Goal: Book appointment/travel/reservation

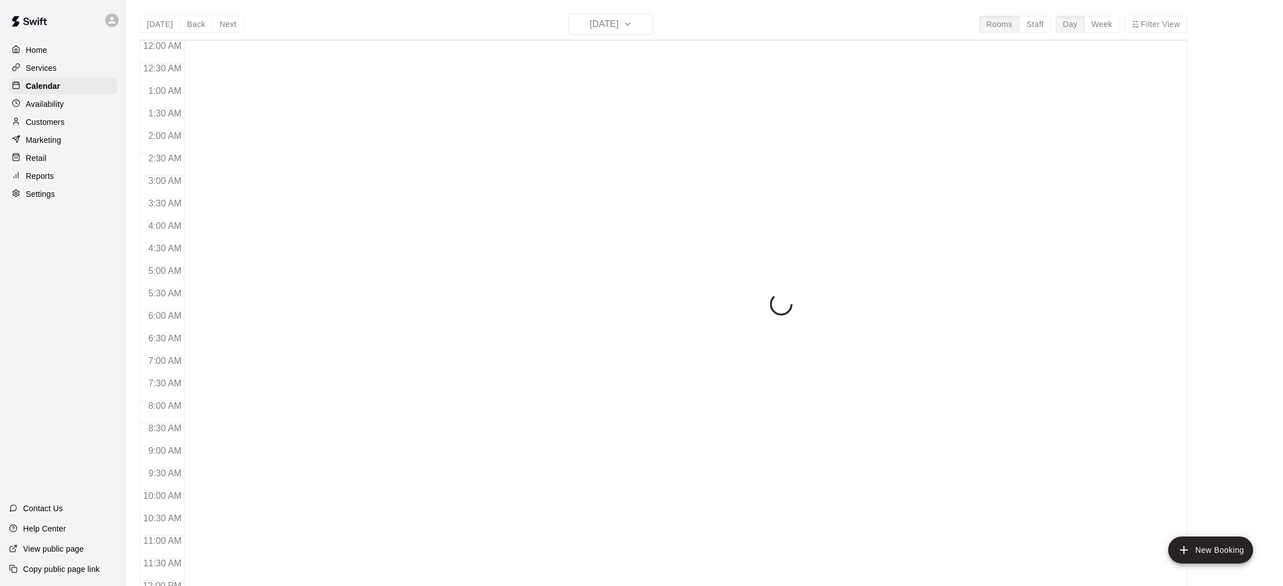
scroll to position [431, 0]
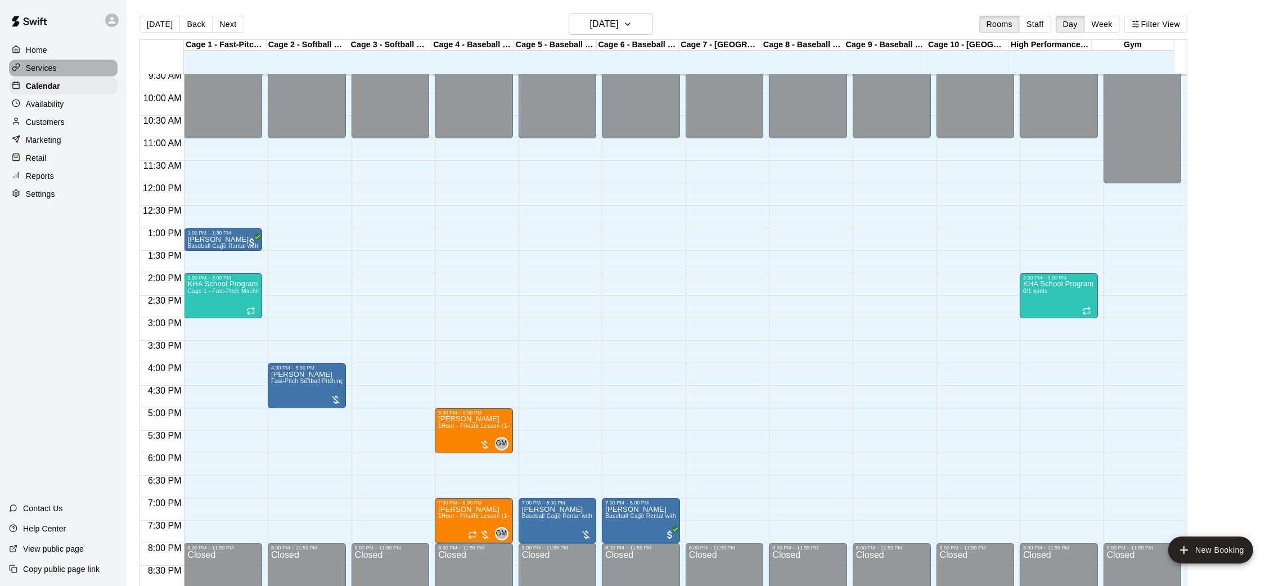
click at [57, 67] on div "Services" at bounding box center [63, 68] width 109 height 17
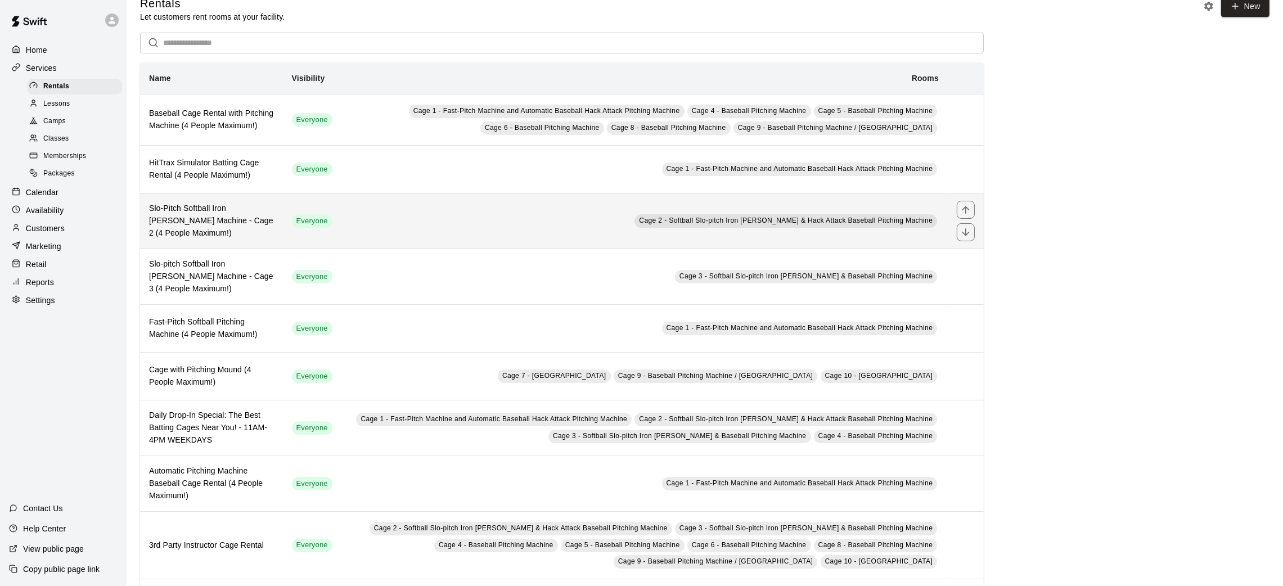
scroll to position [22, 0]
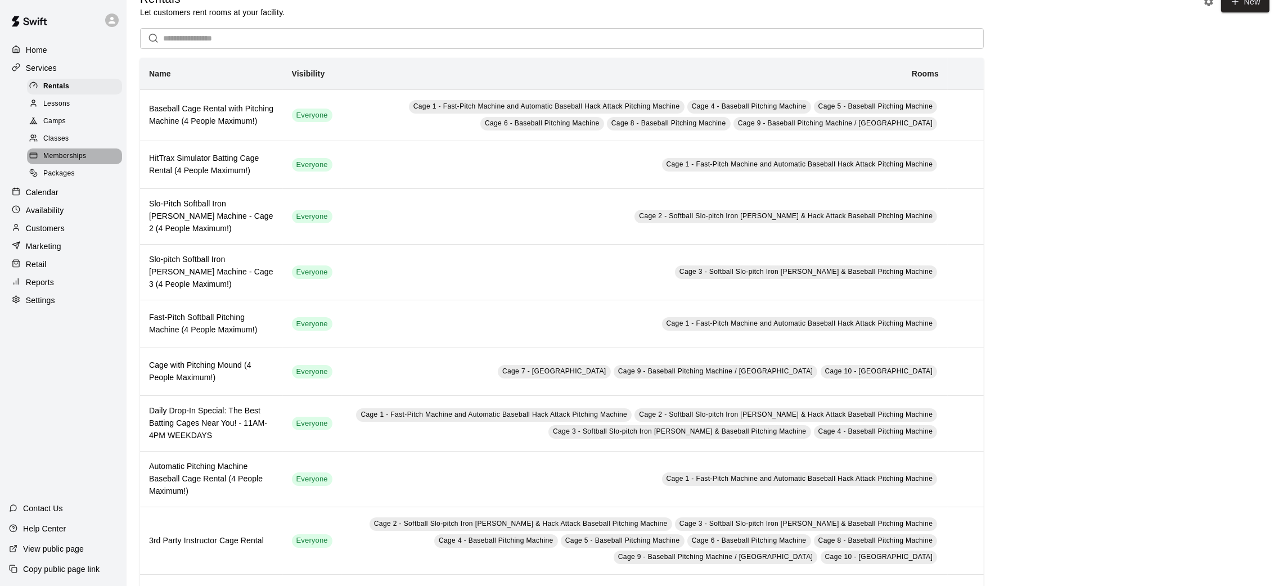
click at [83, 158] on span "Memberships" at bounding box center [64, 156] width 43 height 11
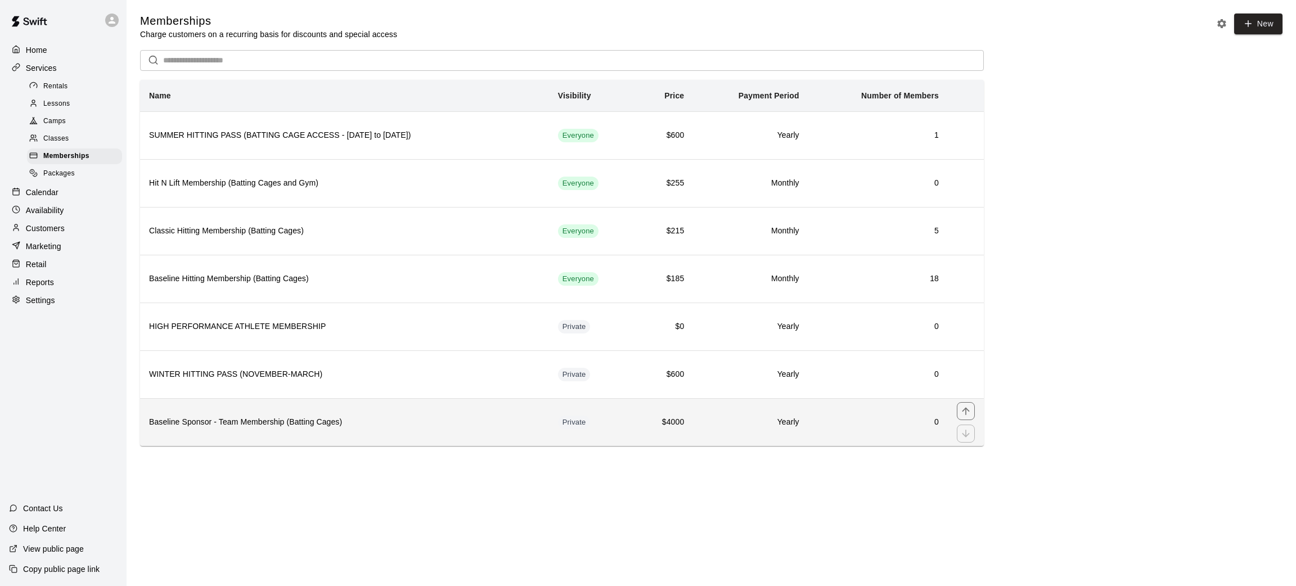
click at [446, 425] on h6 "Baseline Sponsor - Team Membership (Batting Cages)" at bounding box center [344, 422] width 391 height 12
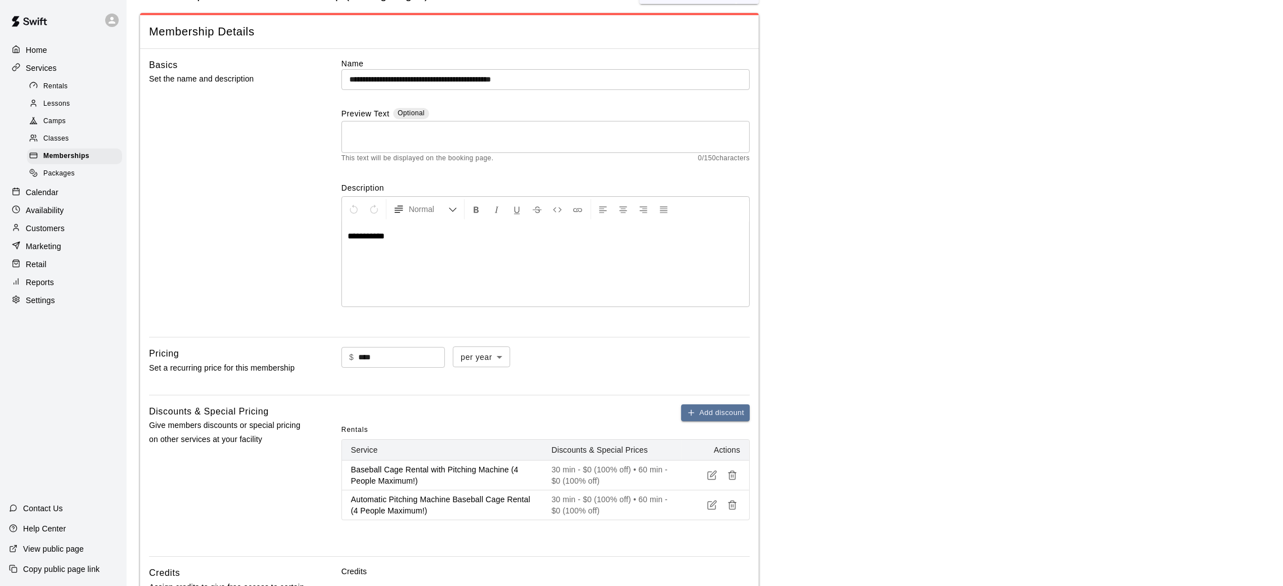
scroll to position [46, 0]
click at [371, 235] on span "**********" at bounding box center [365, 235] width 37 height 8
click at [622, 351] on div "$ **** ​ per year ****** ​" at bounding box center [545, 355] width 408 height 21
click at [387, 354] on input "****" at bounding box center [401, 356] width 87 height 21
type input "****"
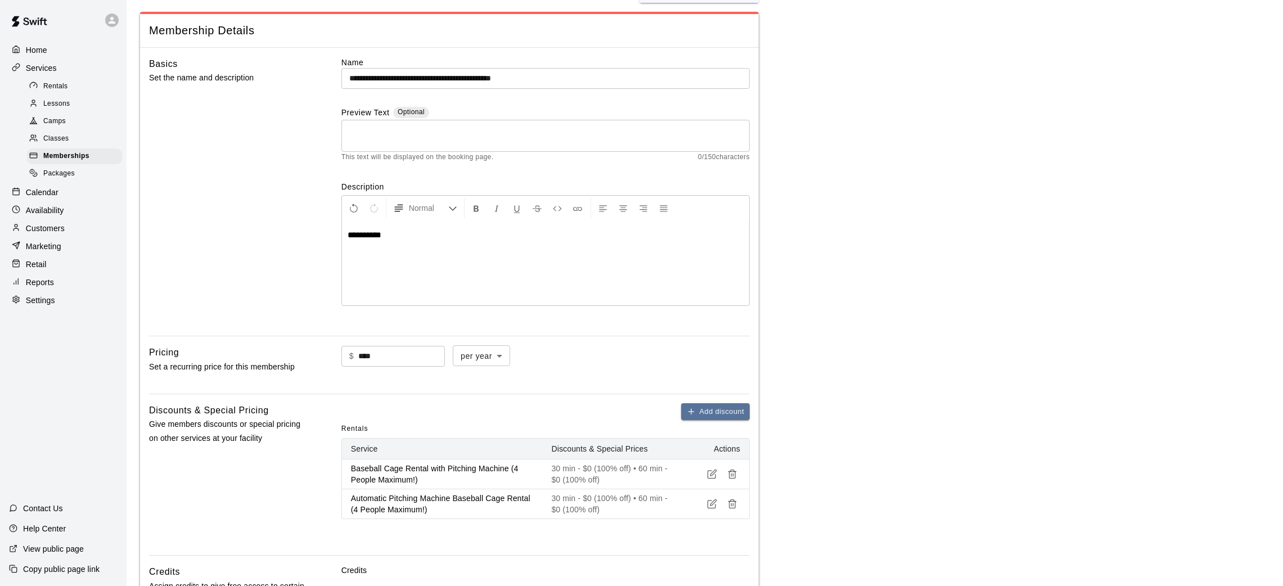
click at [825, 330] on main "**********" at bounding box center [704, 417] width 1129 height 899
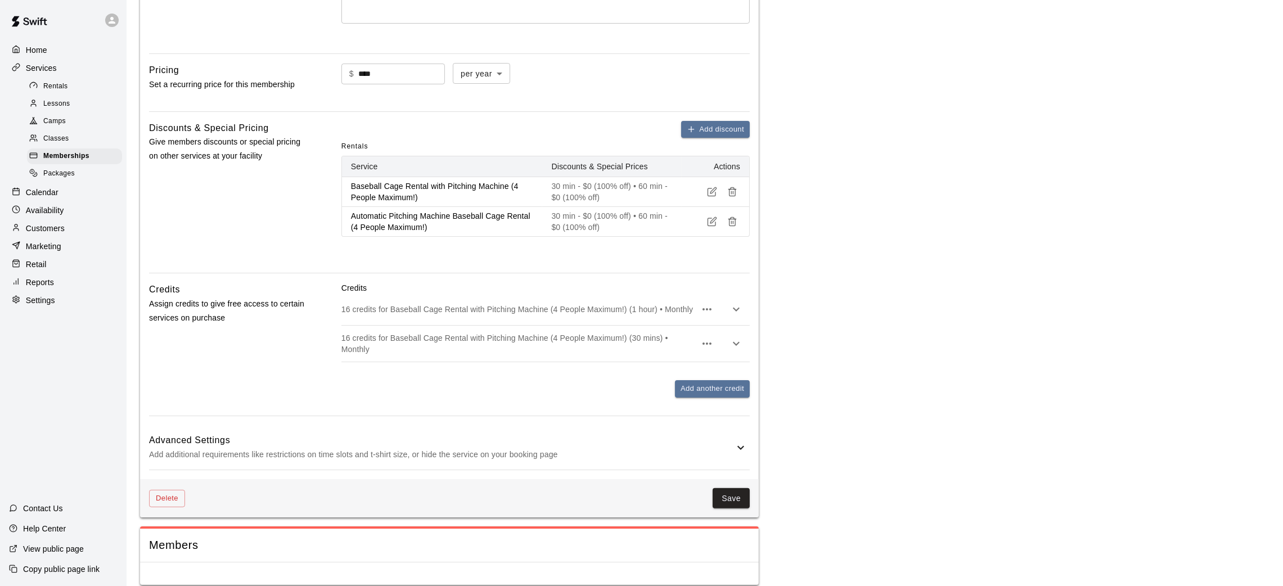
scroll to position [341, 0]
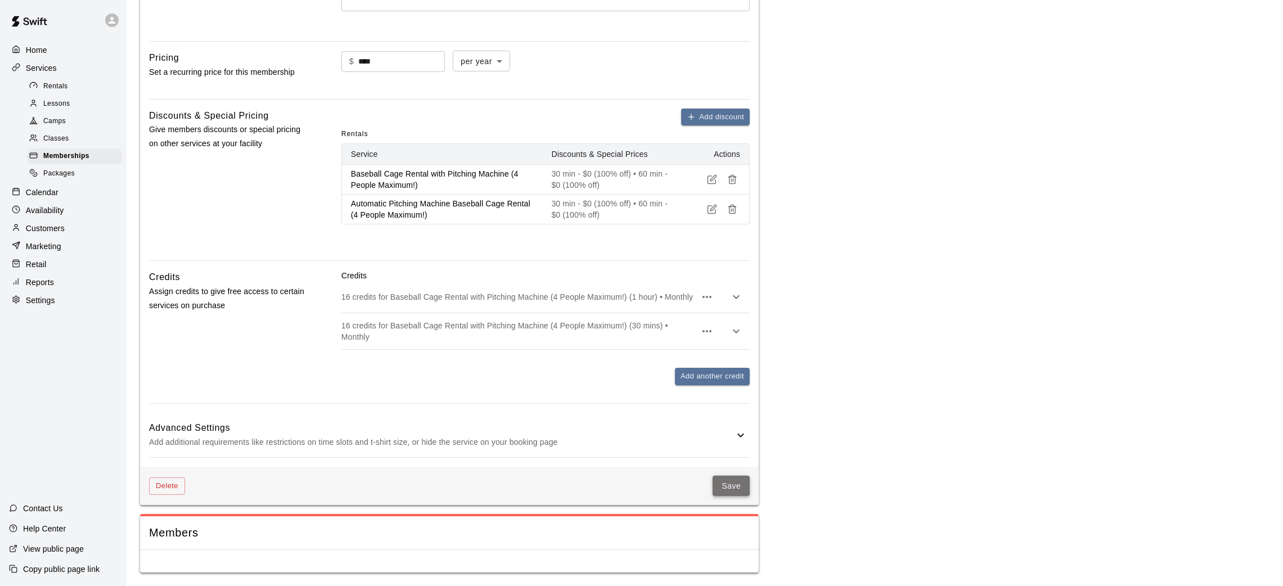
click at [739, 487] on button "Save" at bounding box center [730, 486] width 37 height 21
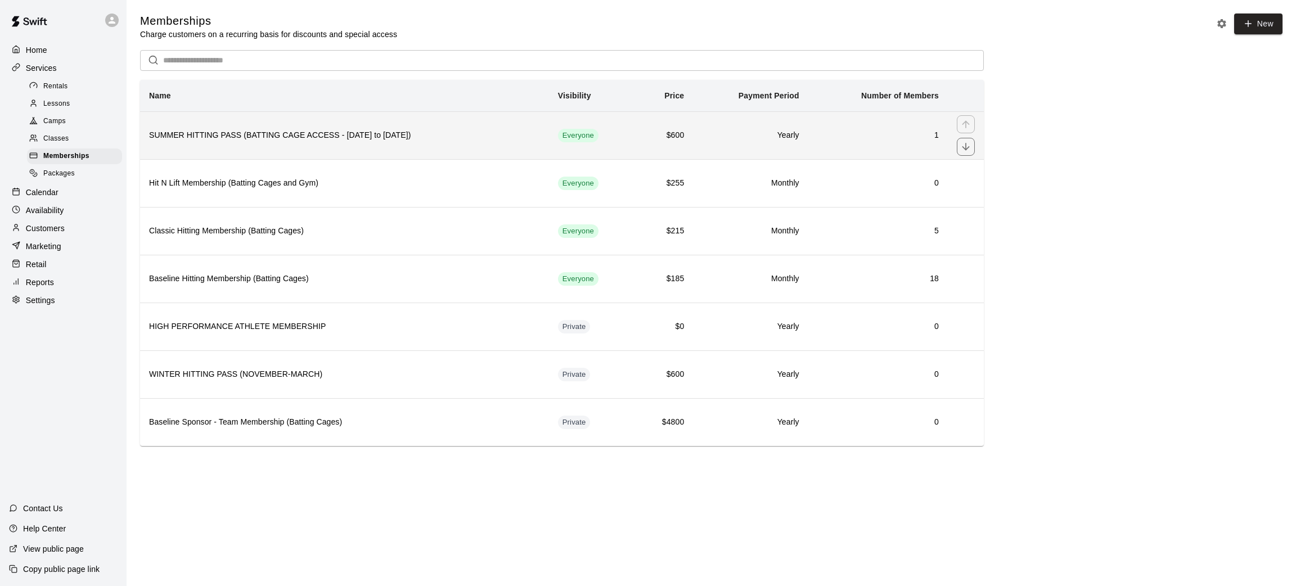
click at [481, 148] on th "SUMMER HITTING PASS (BATTING CAGE ACCESS - [DATE] to [DATE])" at bounding box center [344, 135] width 409 height 48
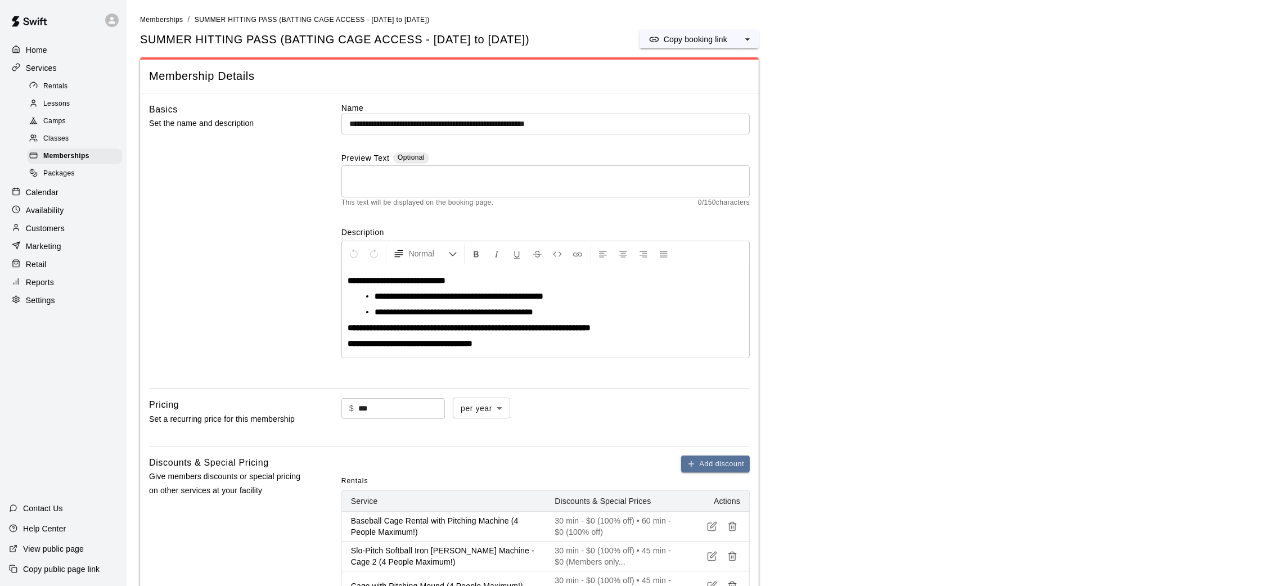
scroll to position [762, 0]
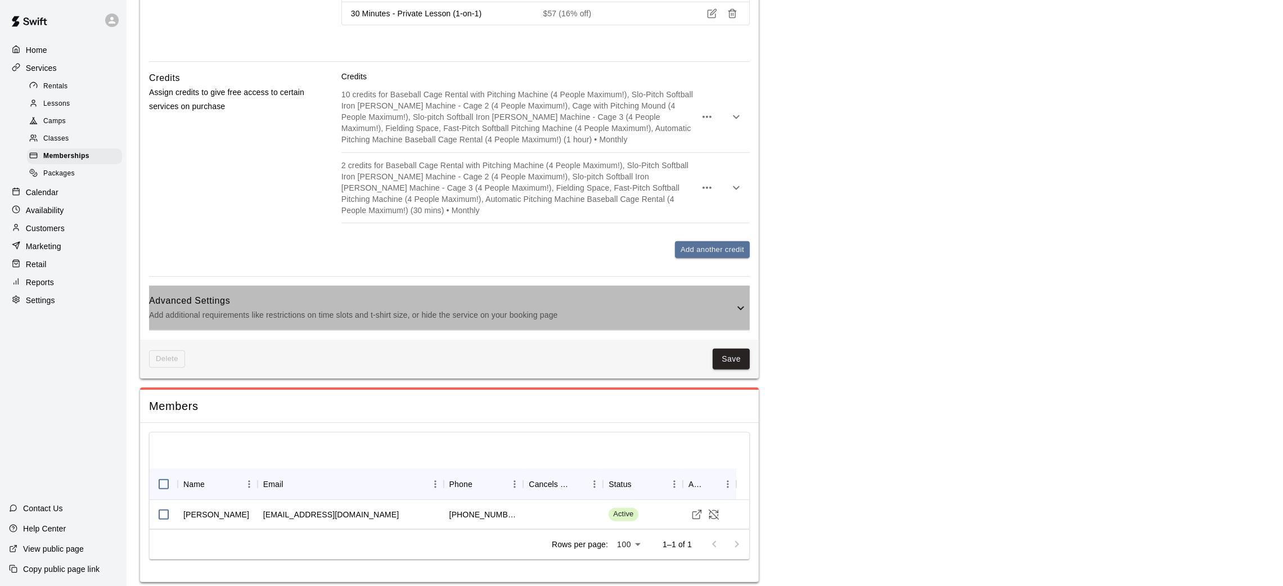
click at [522, 308] on p "Add additional requirements like restrictions on time slots and t-shirt size, o…" at bounding box center [441, 315] width 585 height 14
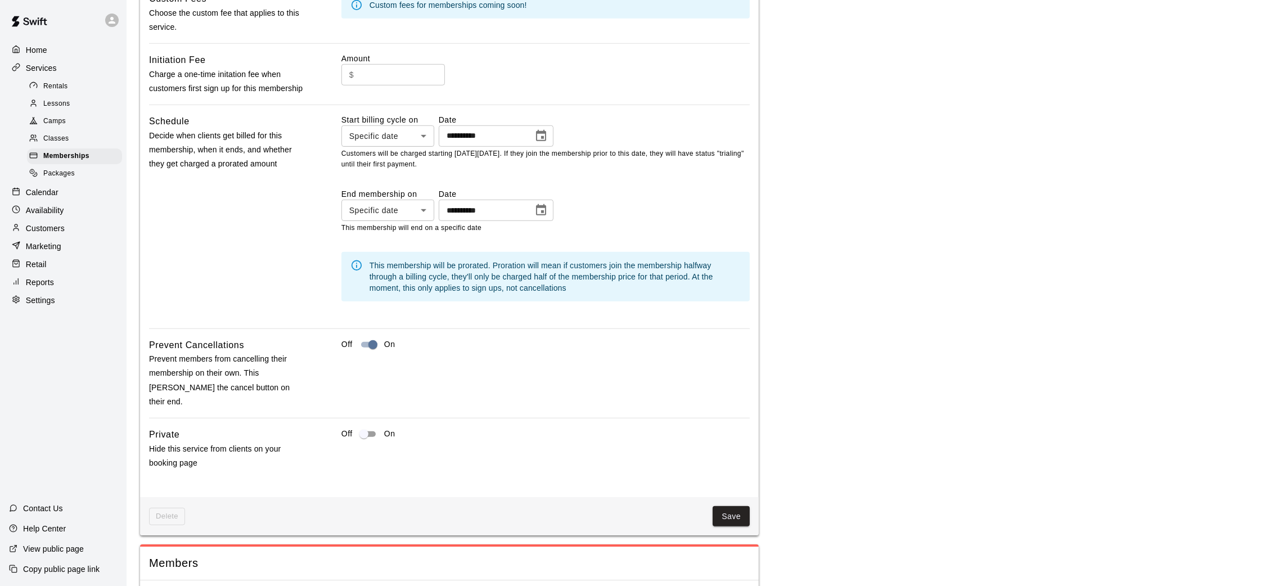
scroll to position [1201, 0]
click at [728, 505] on button "Save" at bounding box center [730, 515] width 37 height 21
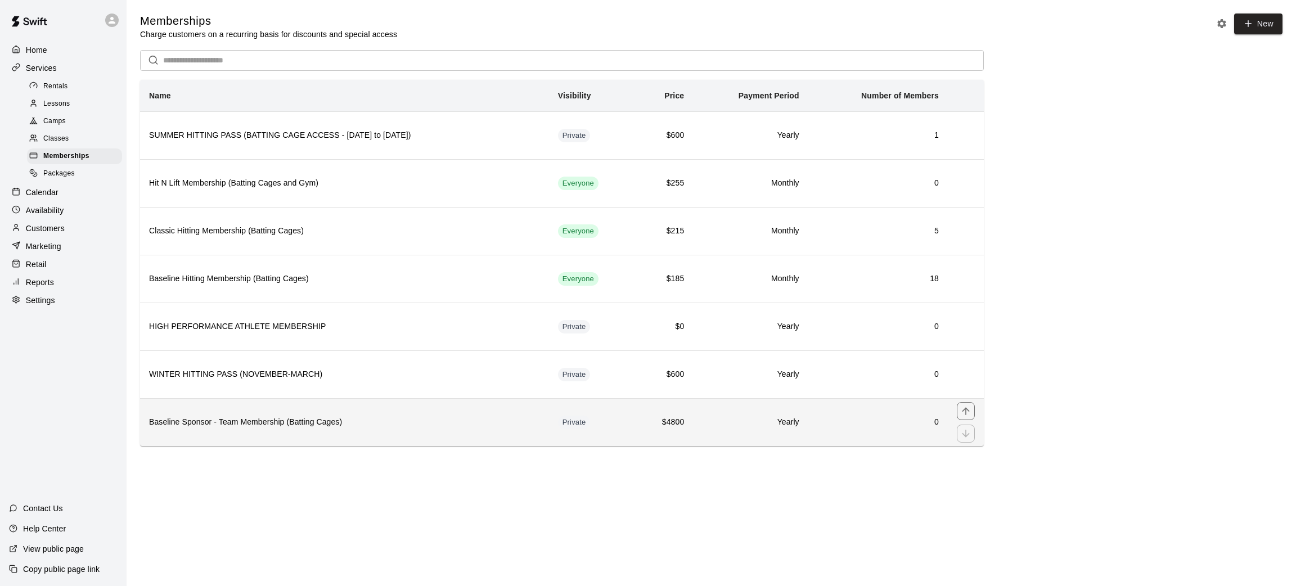
click at [508, 421] on h6 "Baseline Sponsor - Team Membership (Batting Cages)" at bounding box center [344, 422] width 391 height 12
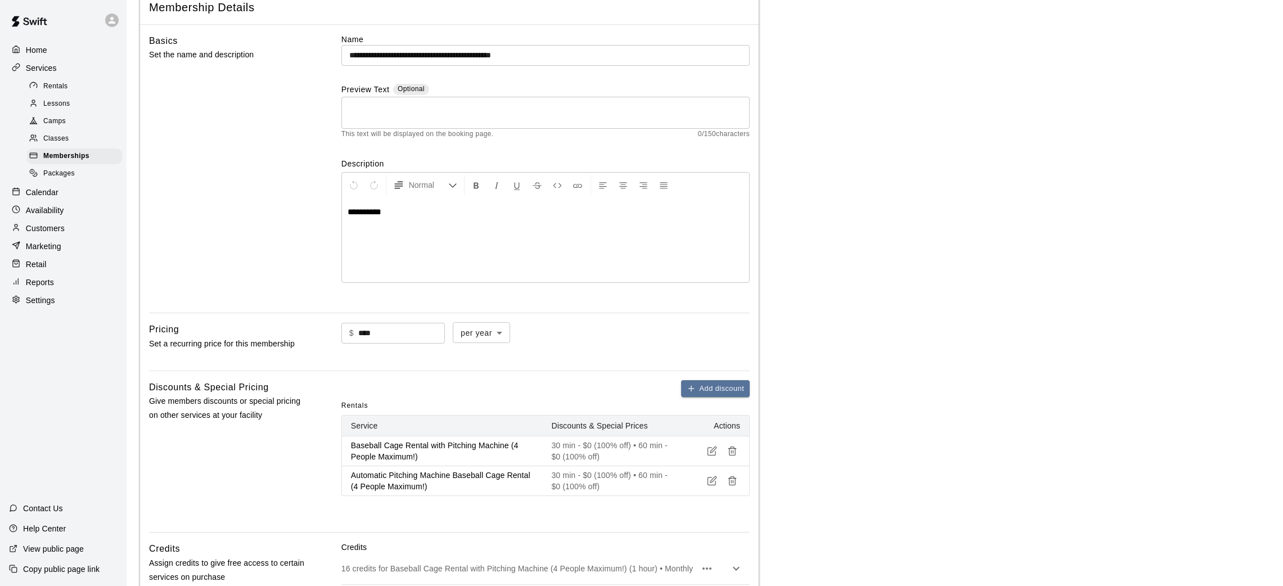
scroll to position [66, 0]
click at [62, 223] on div "Customers" at bounding box center [63, 228] width 109 height 17
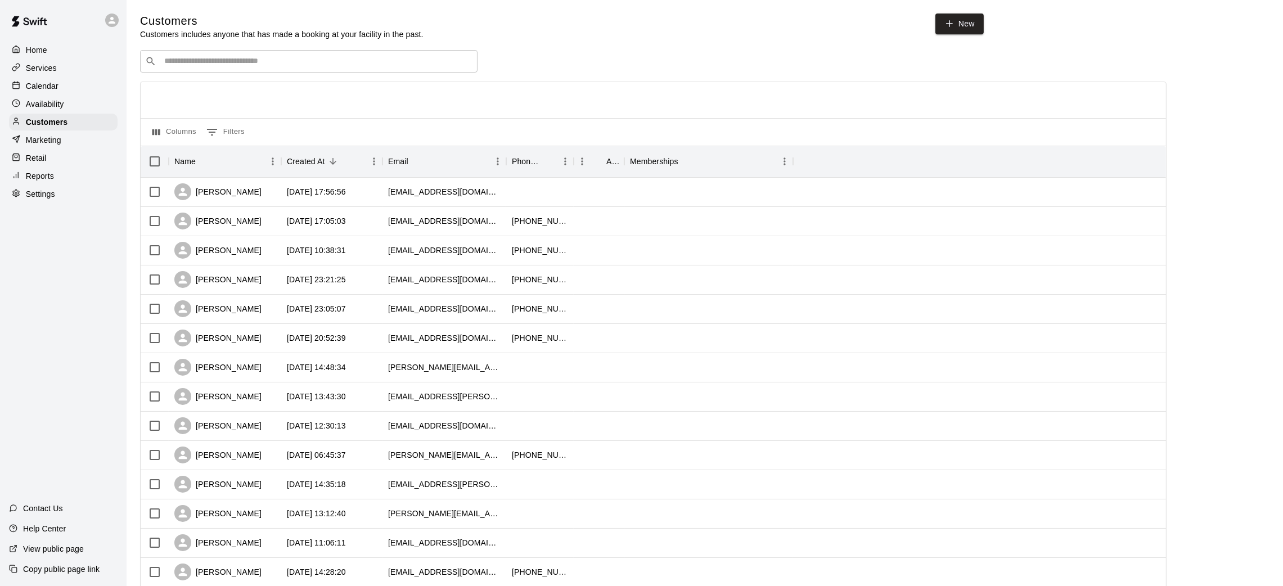
click at [274, 53] on div "​ ​" at bounding box center [308, 61] width 337 height 22
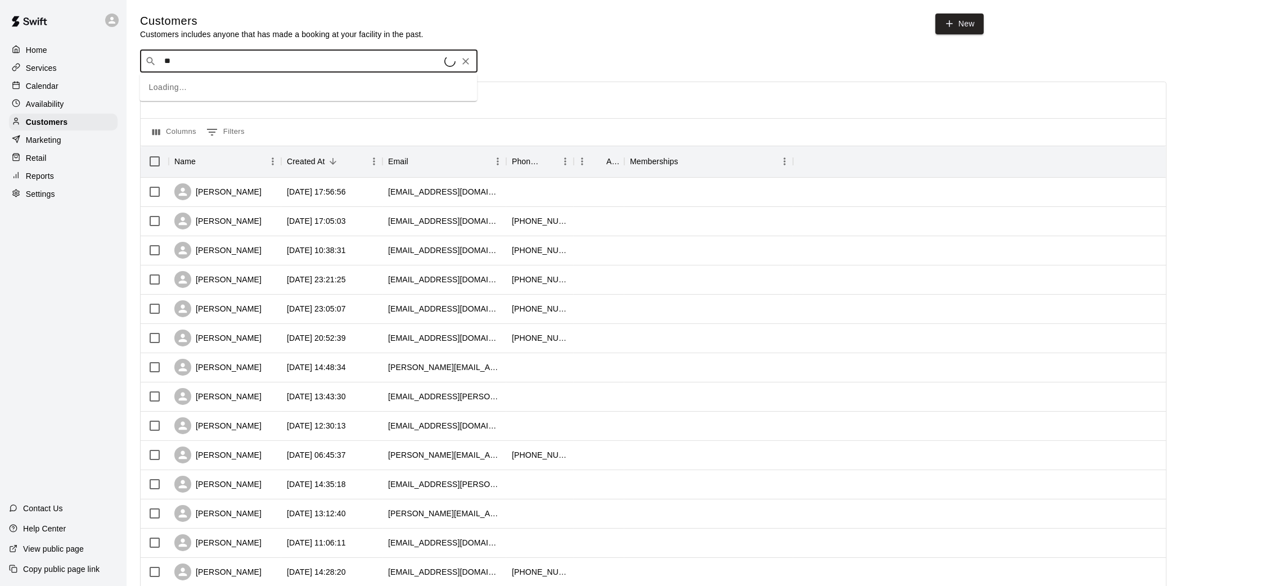
type input "***"
click at [319, 91] on div "North Toronto A's 15U Elite [EMAIL_ADDRESS][DOMAIN_NAME]" at bounding box center [319, 91] width 297 height 24
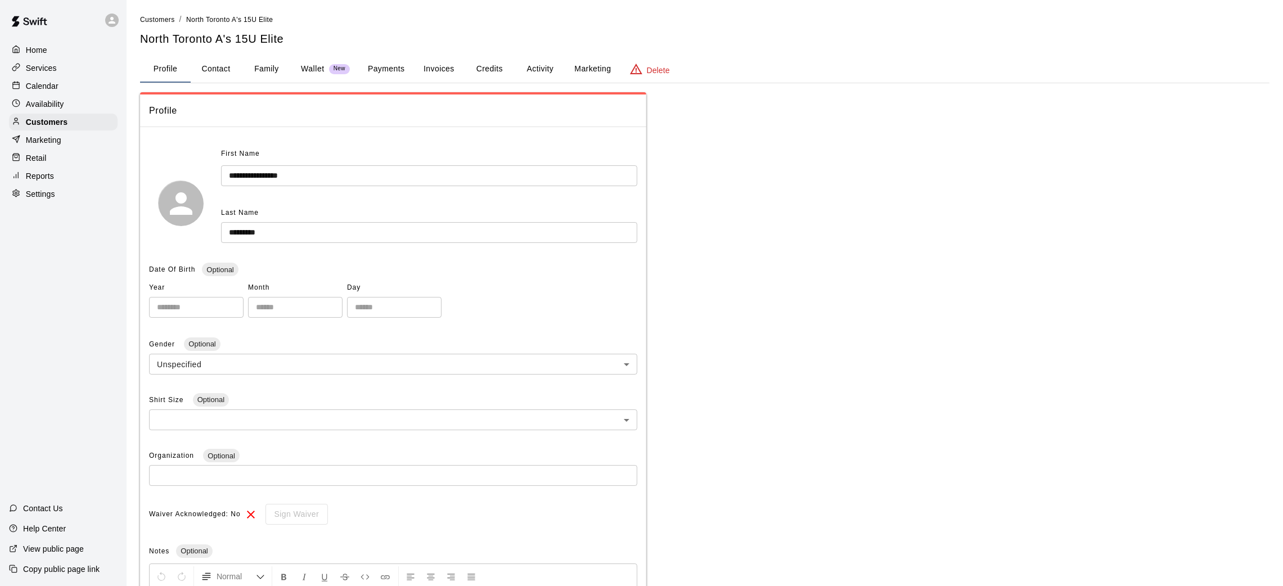
click at [236, 236] on input "*********" at bounding box center [429, 232] width 416 height 21
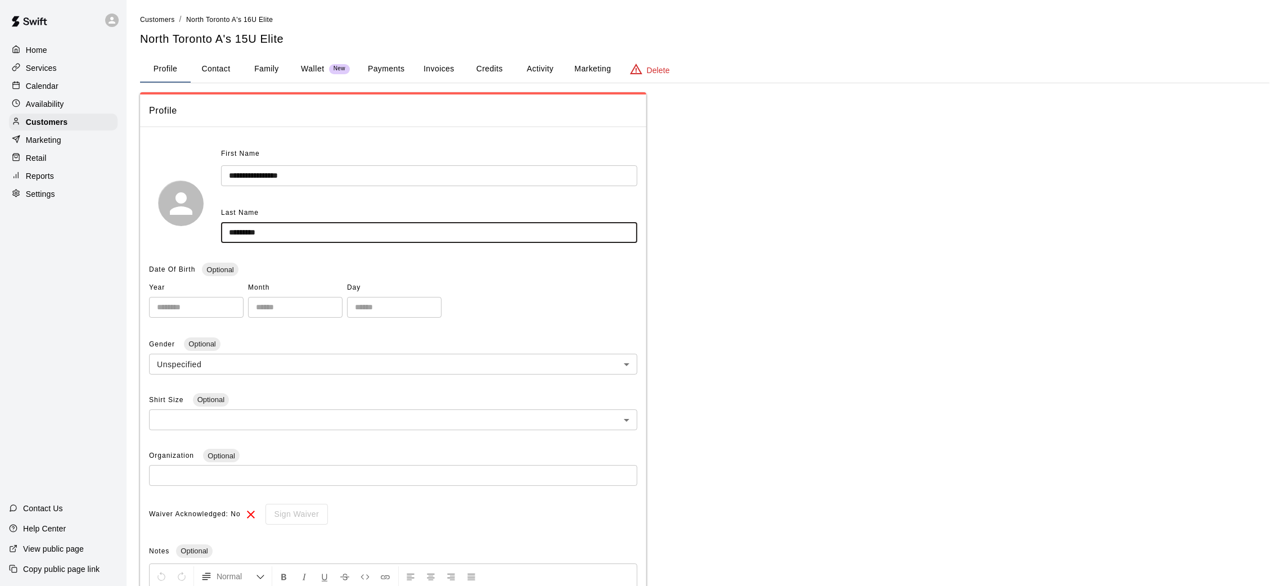
click at [278, 238] on input "*********" at bounding box center [429, 232] width 416 height 21
type input "**********"
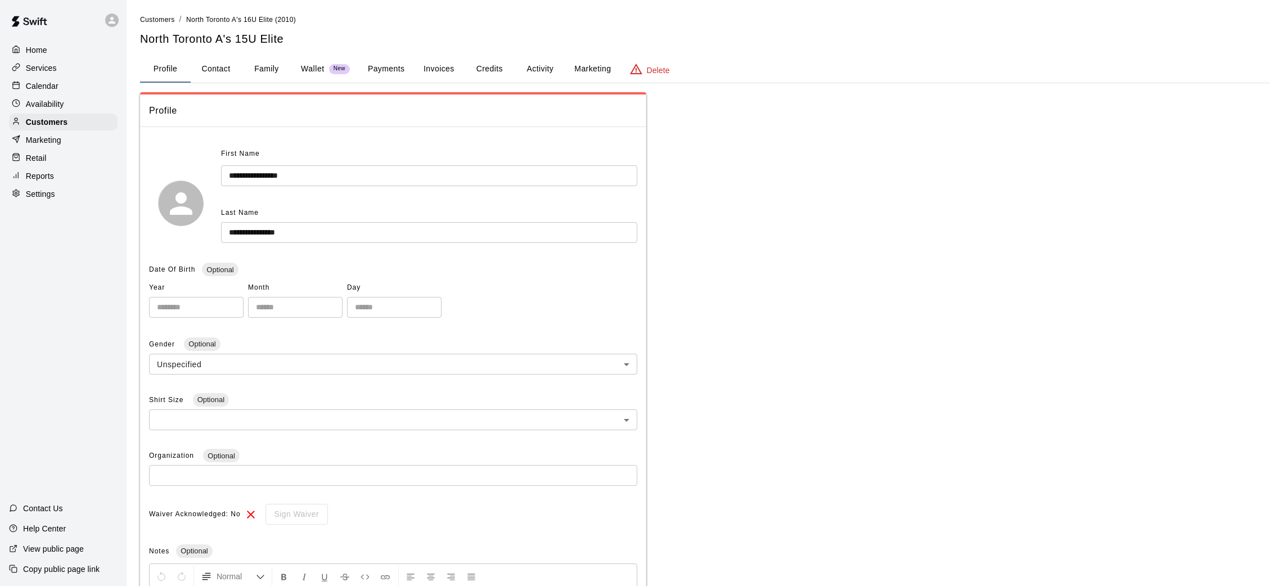
click at [612, 283] on div "Year ​ Month ​ Day ​" at bounding box center [393, 298] width 488 height 39
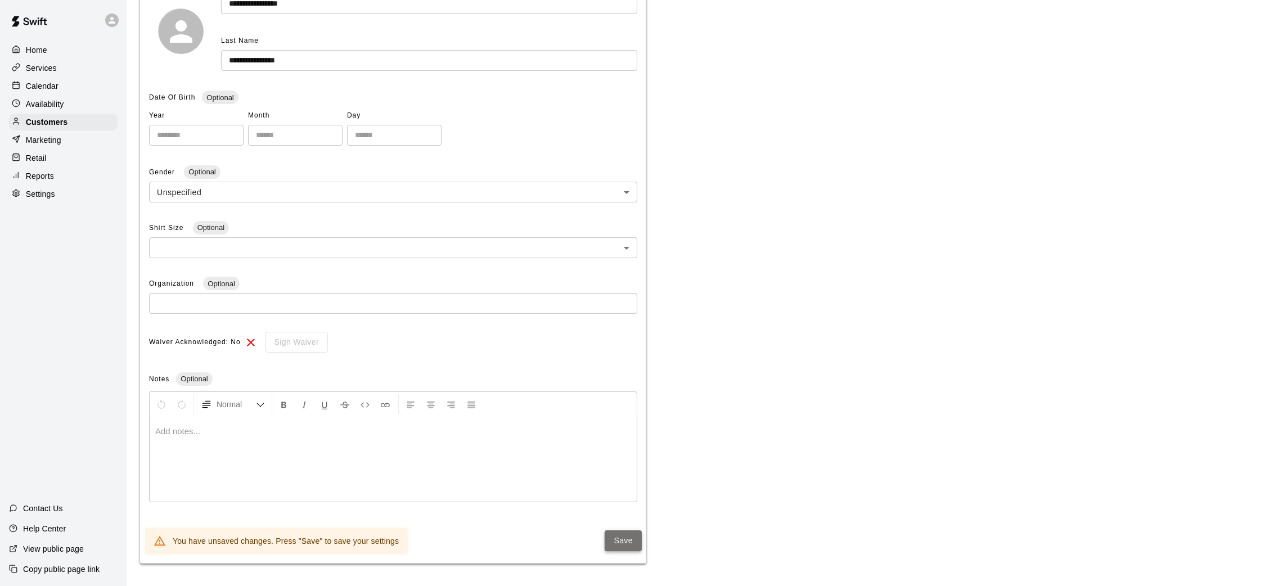
click at [608, 536] on button "Save" at bounding box center [622, 540] width 37 height 21
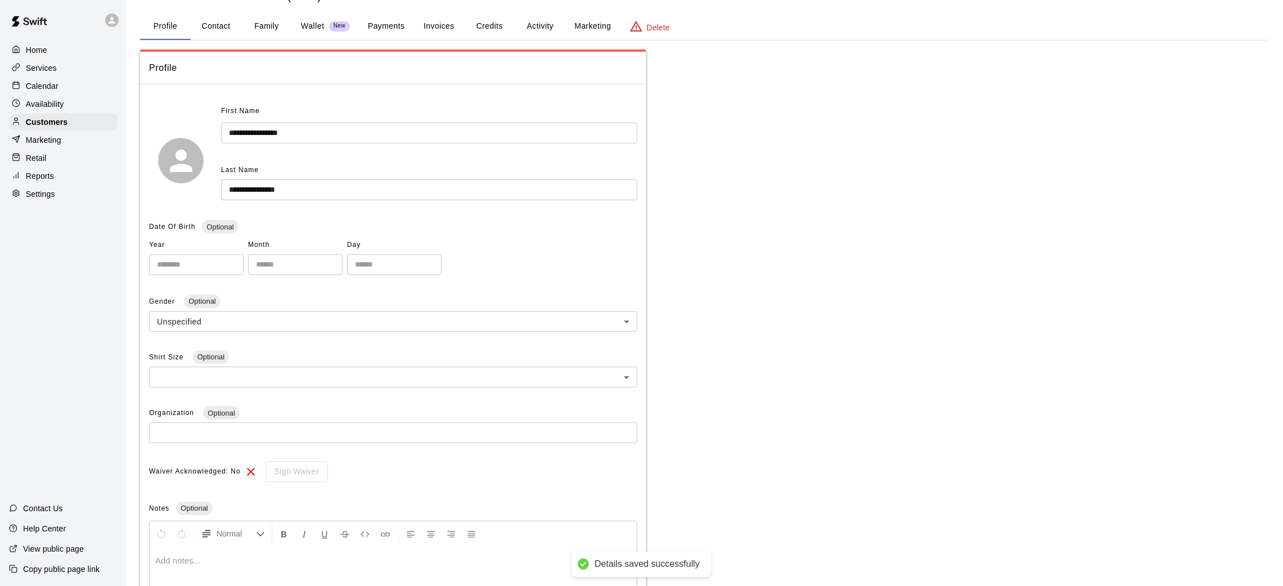
scroll to position [0, 0]
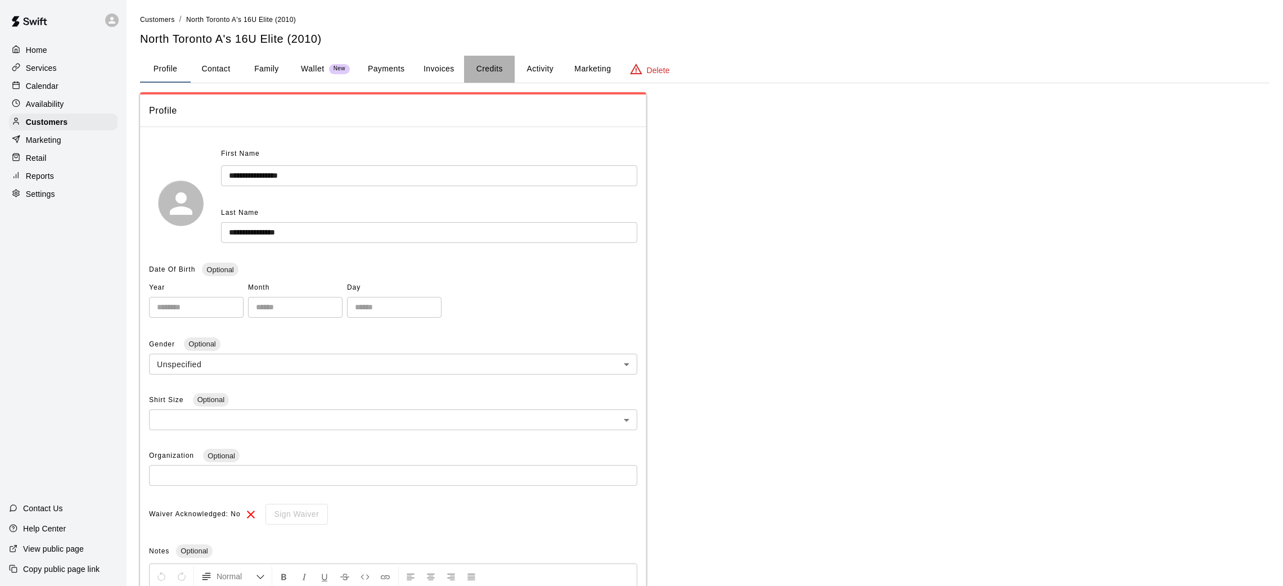
click at [482, 64] on button "Credits" at bounding box center [489, 69] width 51 height 27
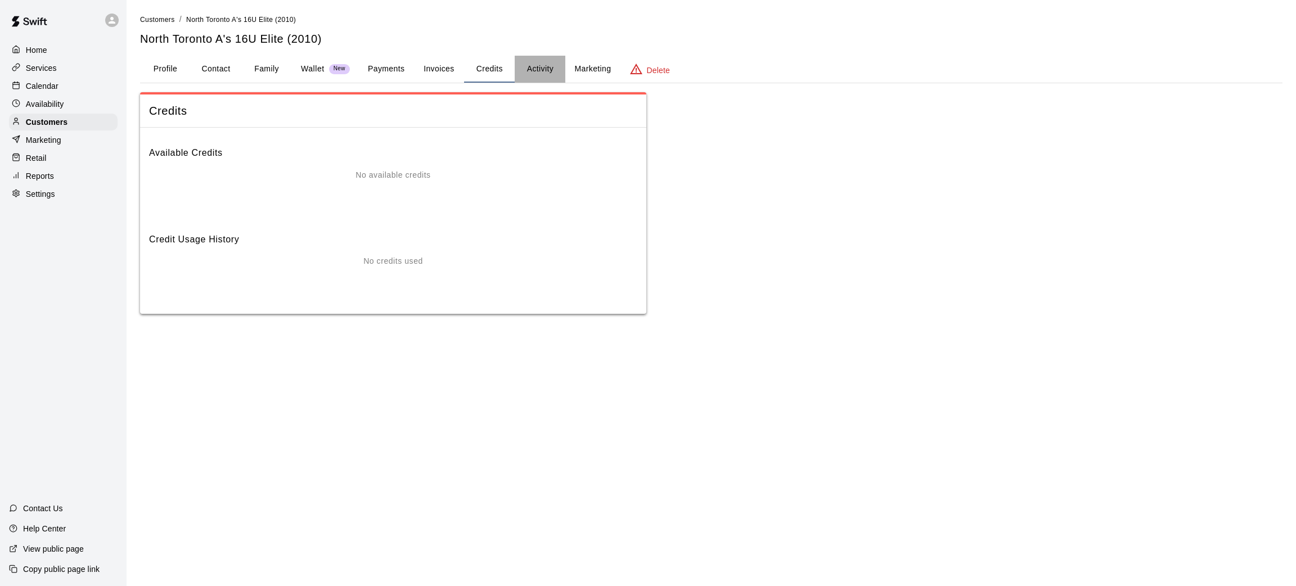
click at [549, 65] on button "Activity" at bounding box center [539, 69] width 51 height 27
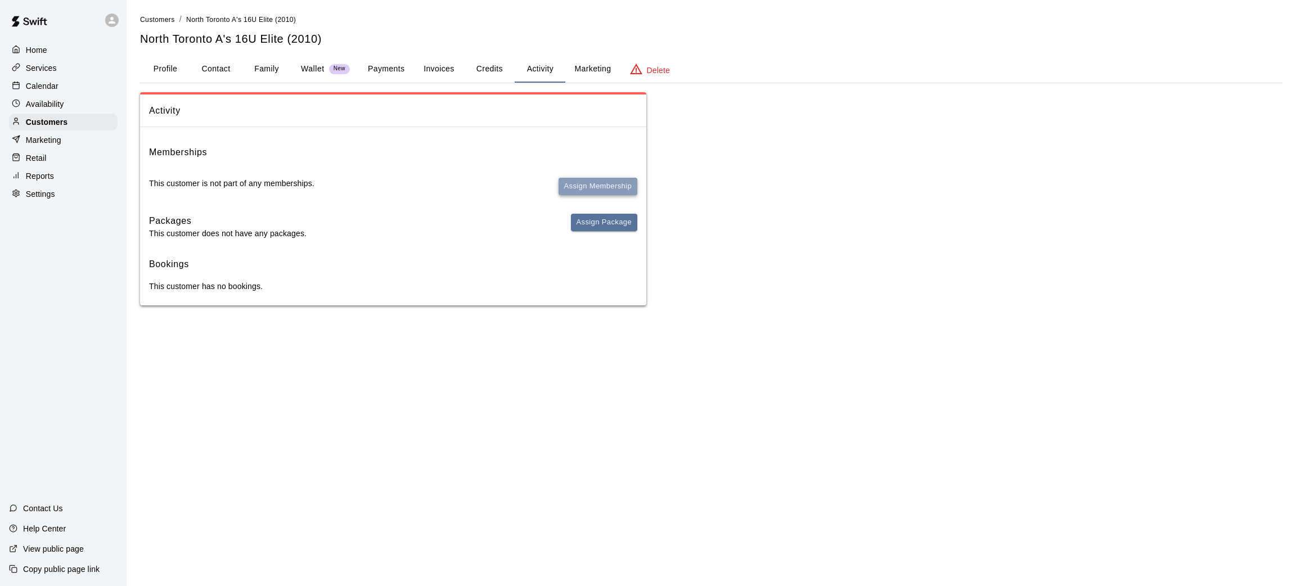
click at [597, 181] on button "Assign Membership" at bounding box center [597, 186] width 79 height 17
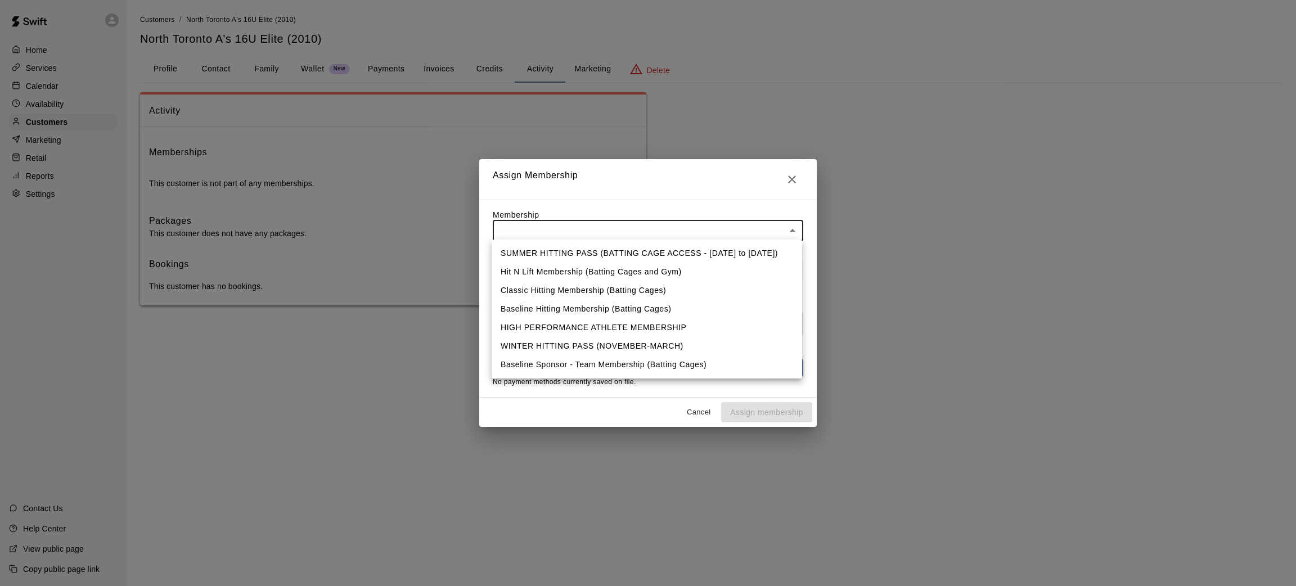
click at [572, 222] on body "Home Services Calendar Availability Customers Marketing Retail Reports Settings…" at bounding box center [648, 164] width 1296 height 328
click at [640, 367] on li "Baseline Sponsor - Team Membership (Batting Cages)" at bounding box center [646, 364] width 310 height 19
type input "**********"
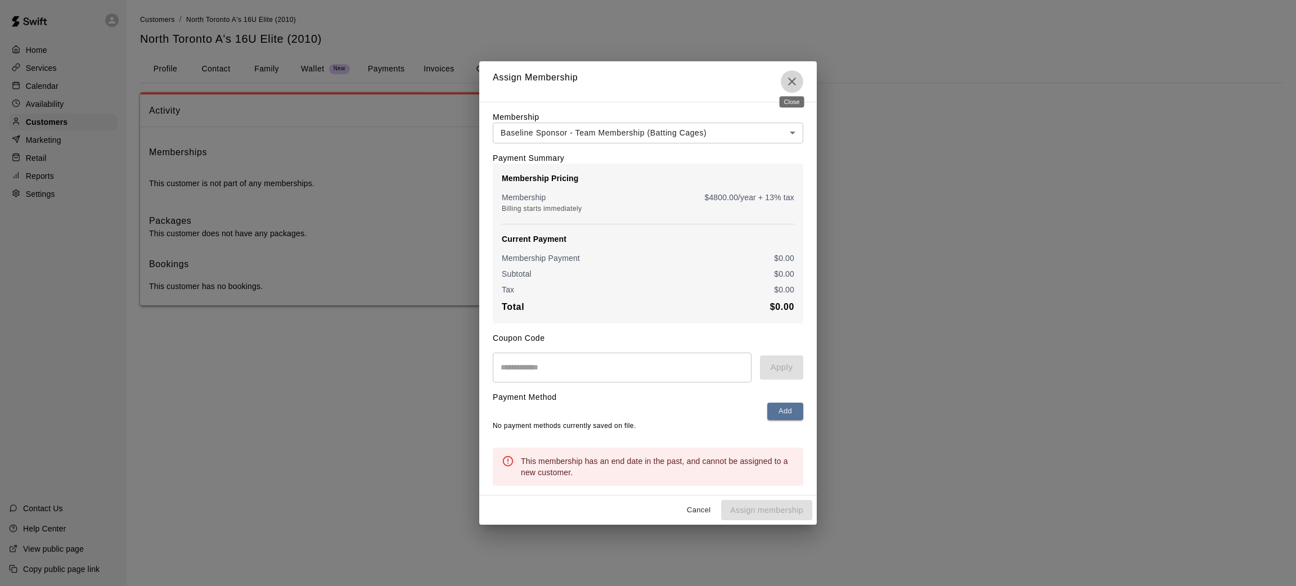
click at [792, 75] on icon "Close" at bounding box center [791, 81] width 13 height 13
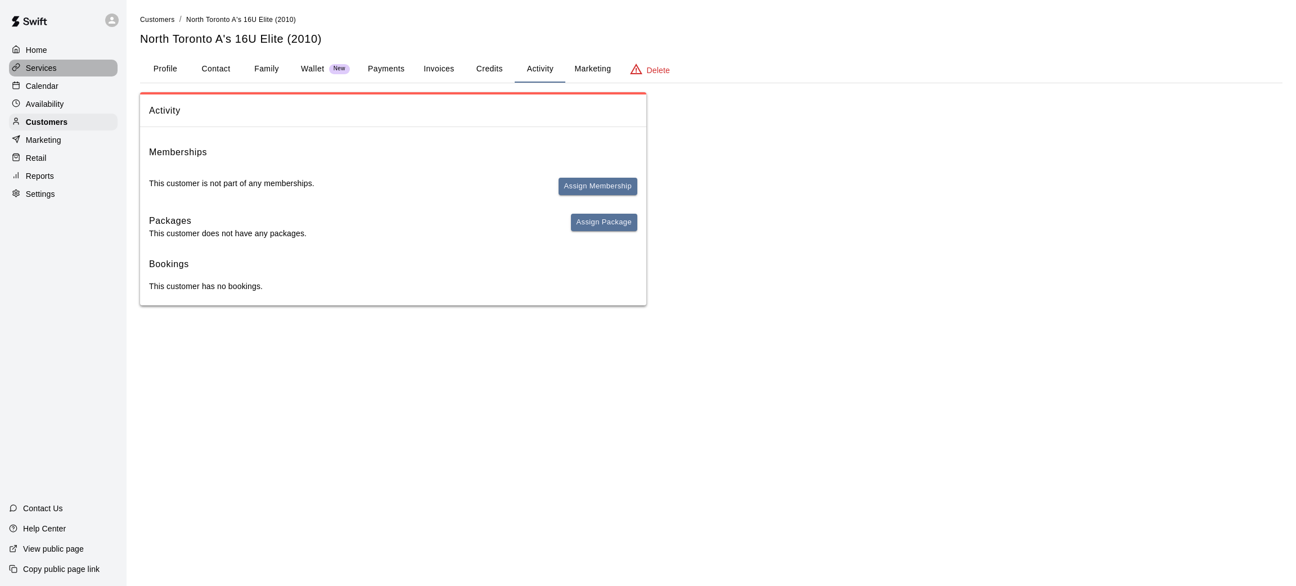
click at [62, 70] on div "Services" at bounding box center [63, 68] width 109 height 17
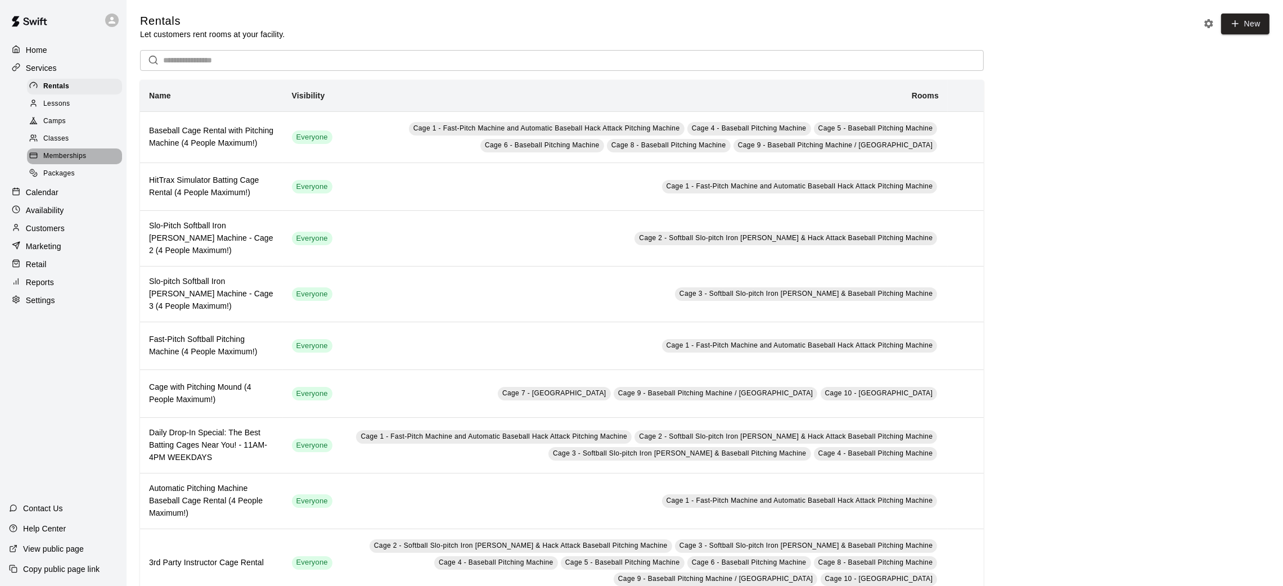
click at [92, 157] on div "Memberships" at bounding box center [74, 156] width 95 height 16
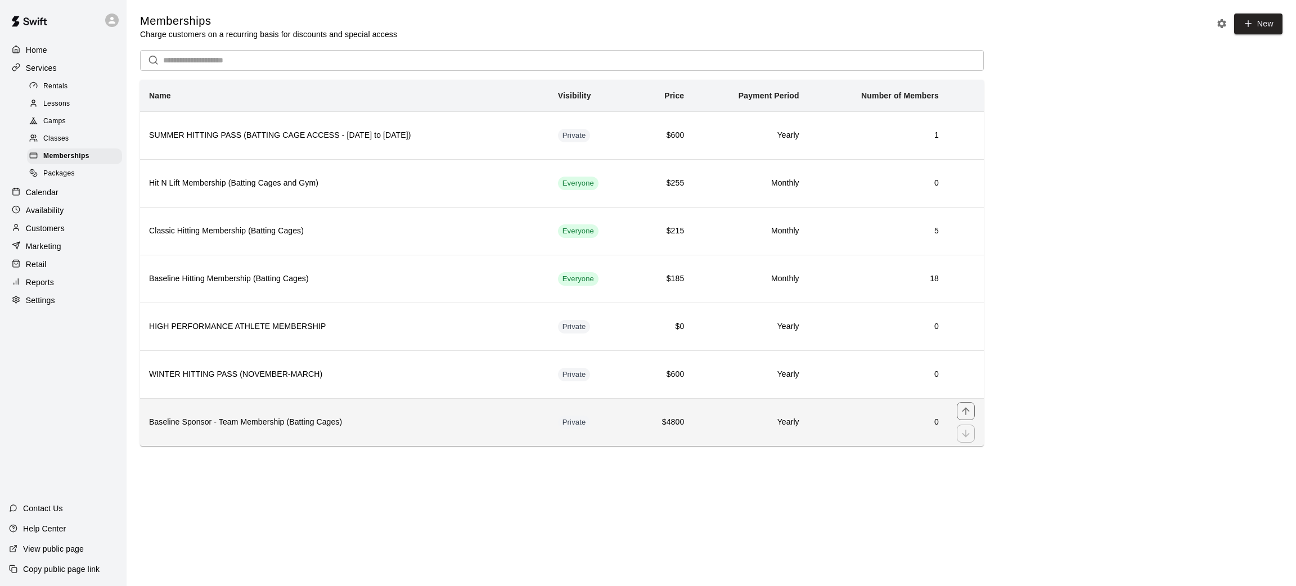
click at [467, 427] on h6 "Baseline Sponsor - Team Membership (Batting Cages)" at bounding box center [344, 422] width 391 height 12
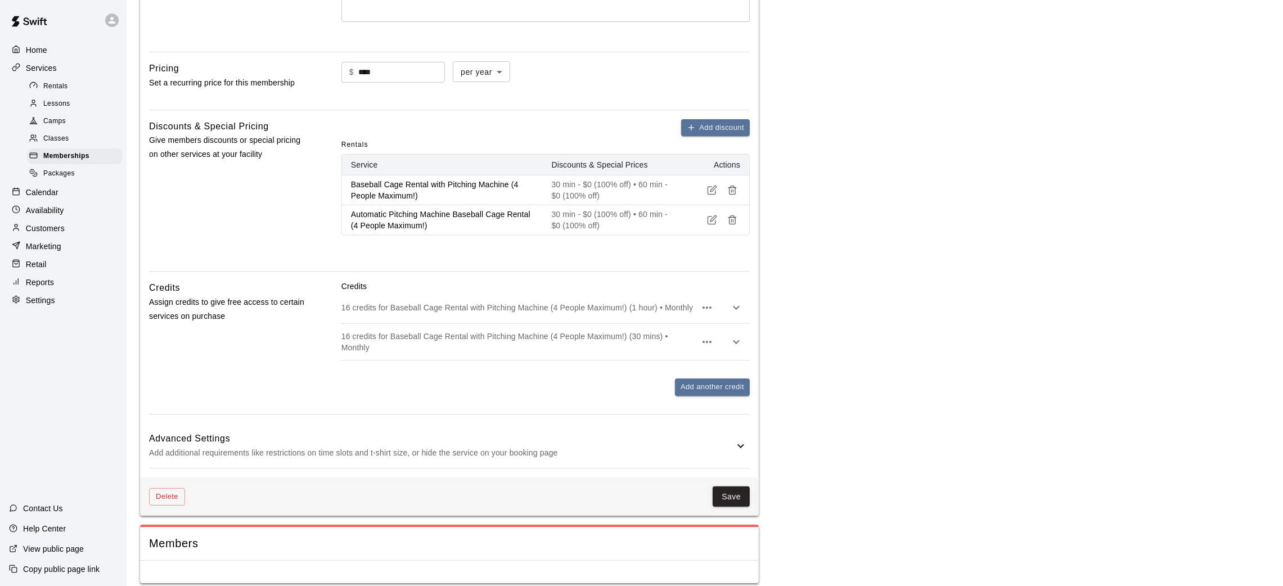
scroll to position [341, 0]
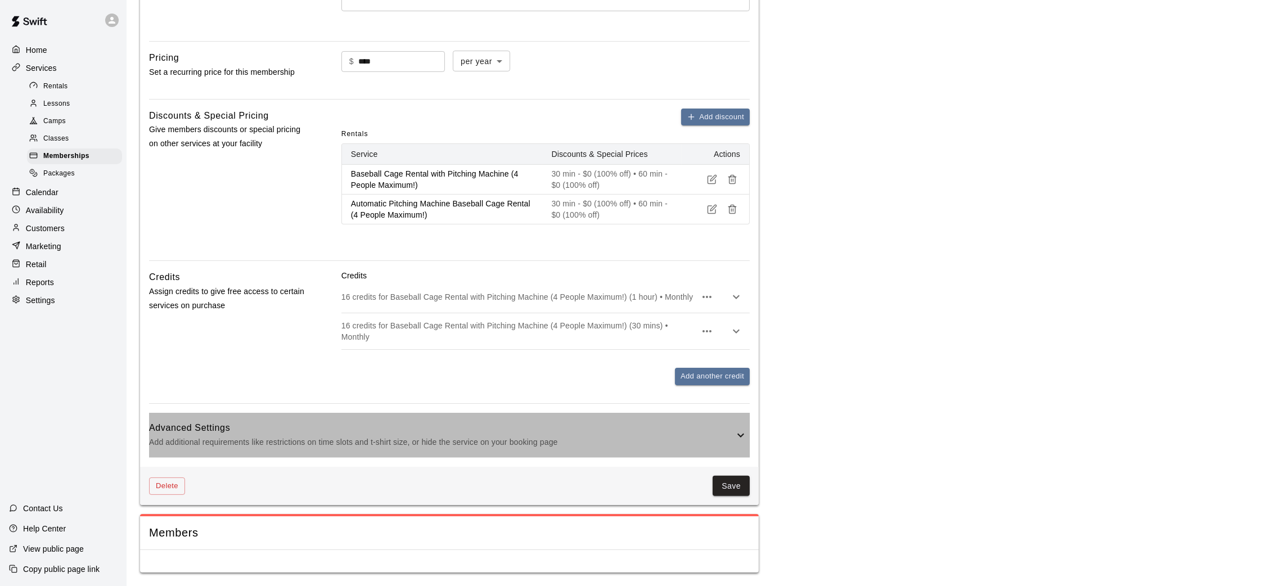
click at [562, 448] on p "Add additional requirements like restrictions on time slots and t-shirt size, o…" at bounding box center [441, 442] width 585 height 14
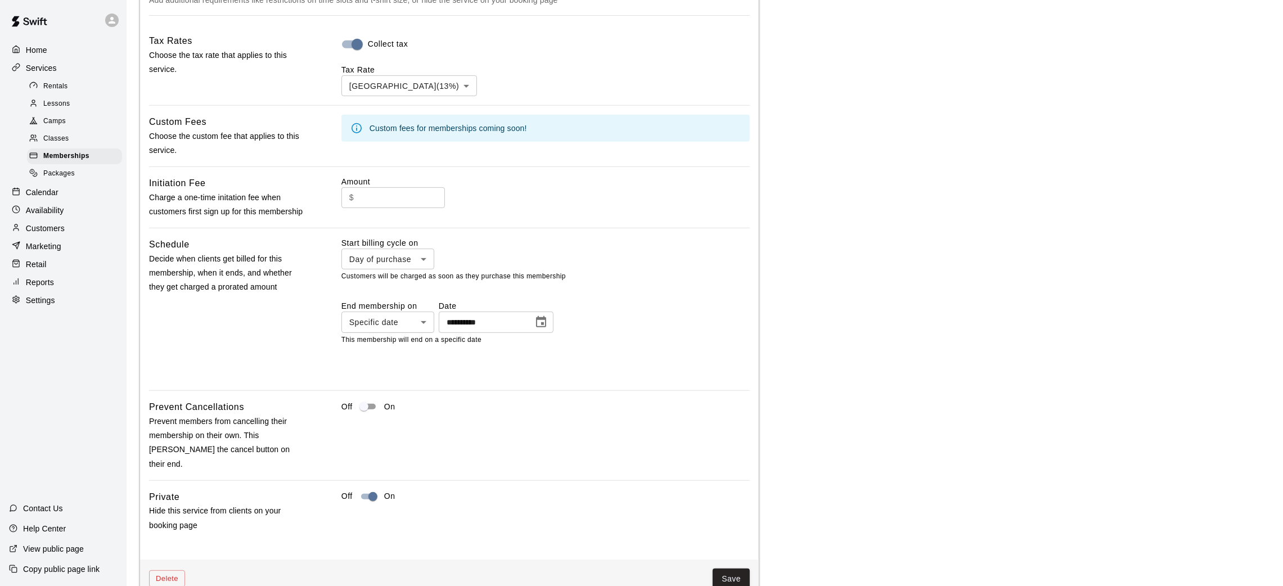
scroll to position [789, 0]
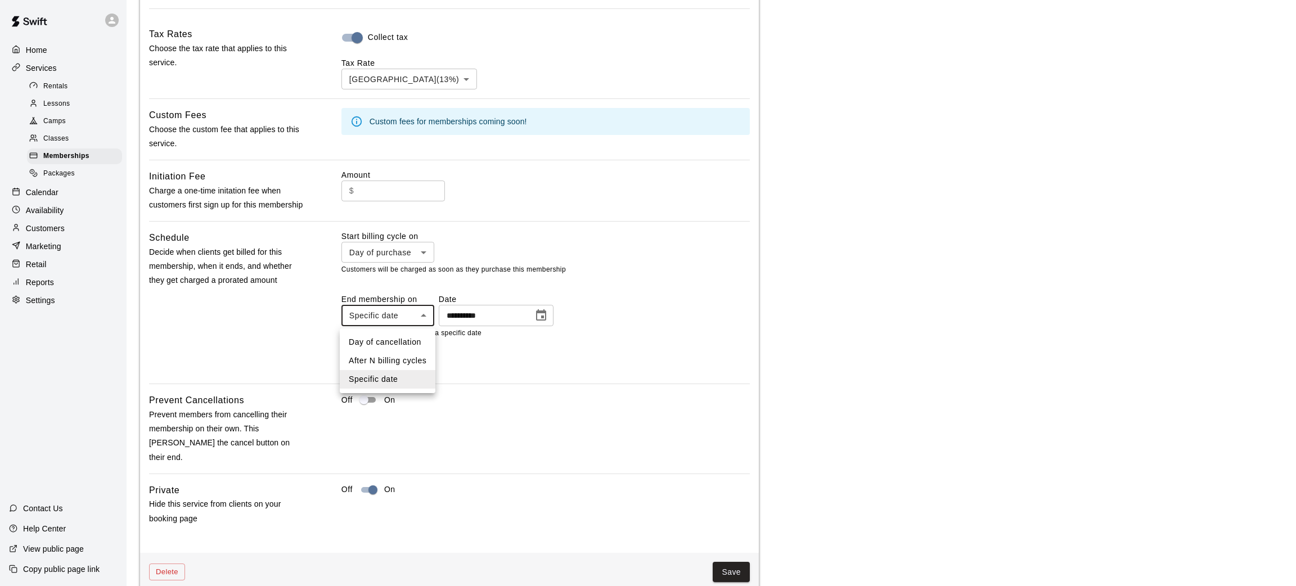
click at [540, 380] on div at bounding box center [648, 293] width 1296 height 586
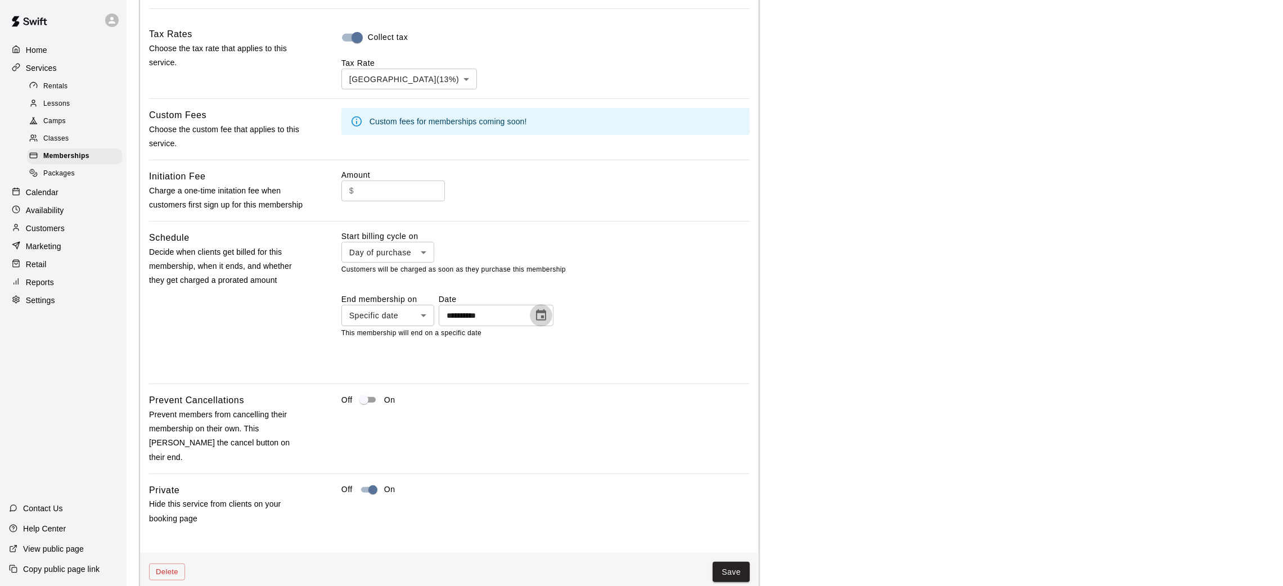
click at [546, 314] on icon "Choose date, selected date is Aug 31, 2025" at bounding box center [541, 314] width 10 height 11
click at [595, 342] on icon "Next month" at bounding box center [600, 346] width 13 height 13
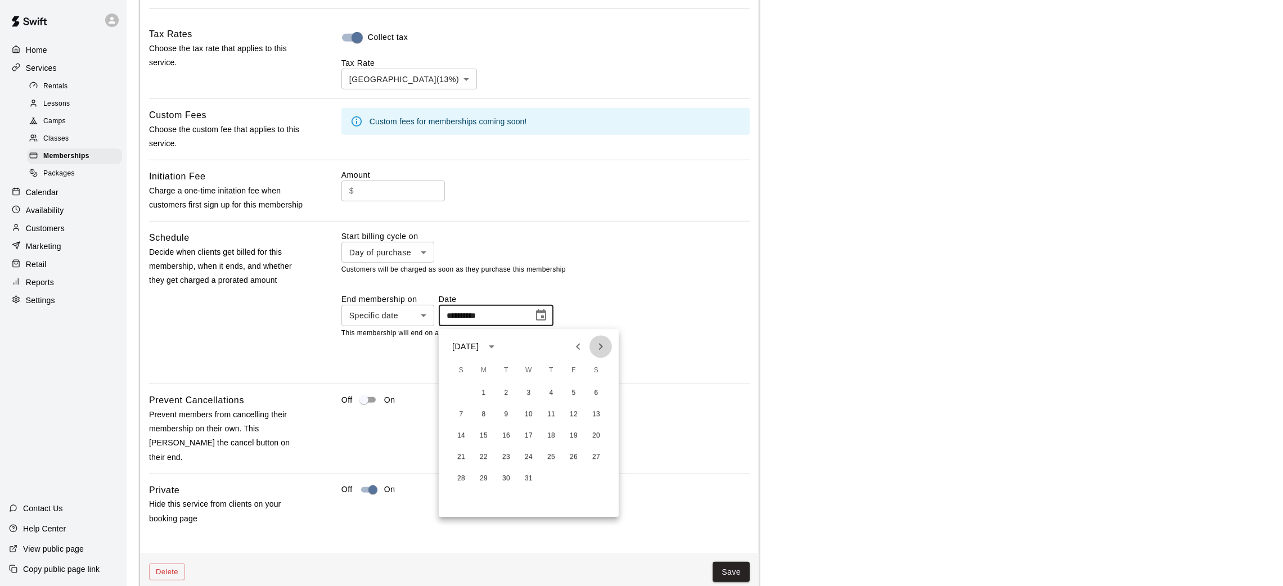
click at [595, 342] on icon "Next month" at bounding box center [600, 346] width 13 height 13
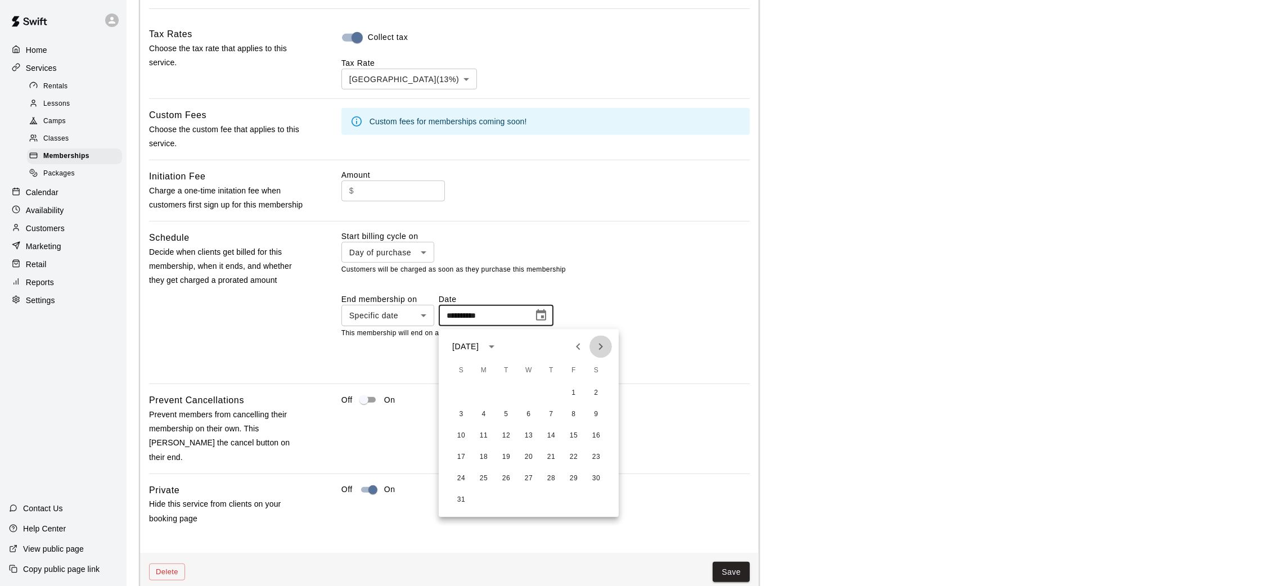
click at [595, 342] on icon "Next month" at bounding box center [600, 346] width 13 height 13
click at [477, 494] on button "31" at bounding box center [483, 500] width 20 height 20
type input "**********"
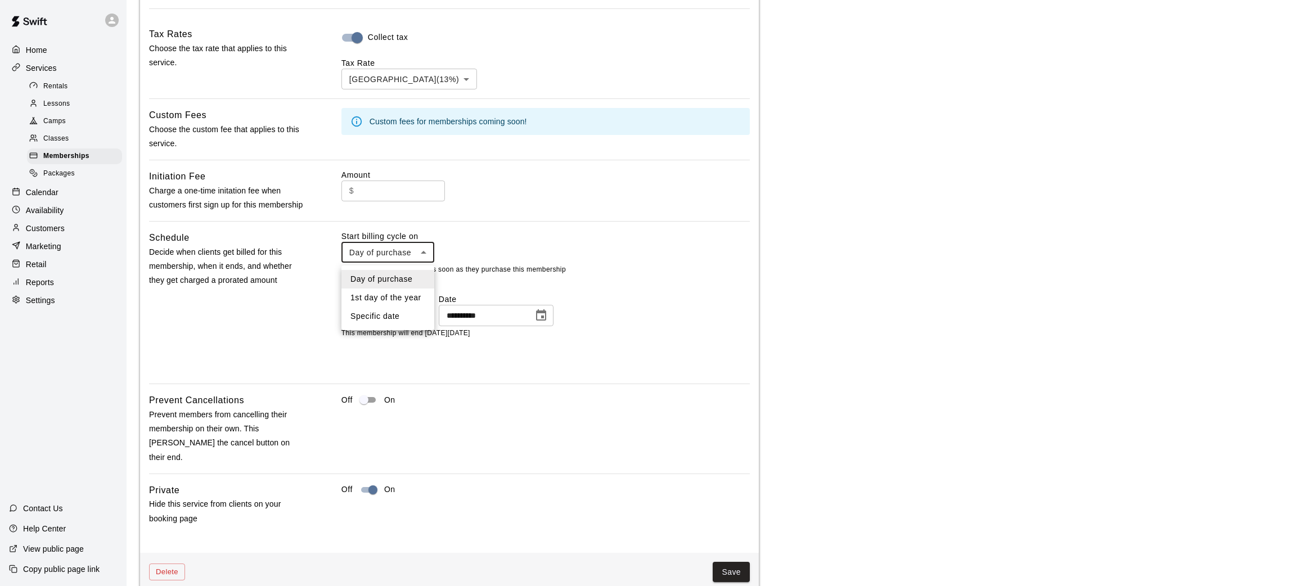
click at [394, 319] on li "Specific date" at bounding box center [387, 316] width 93 height 19
type input "*******"
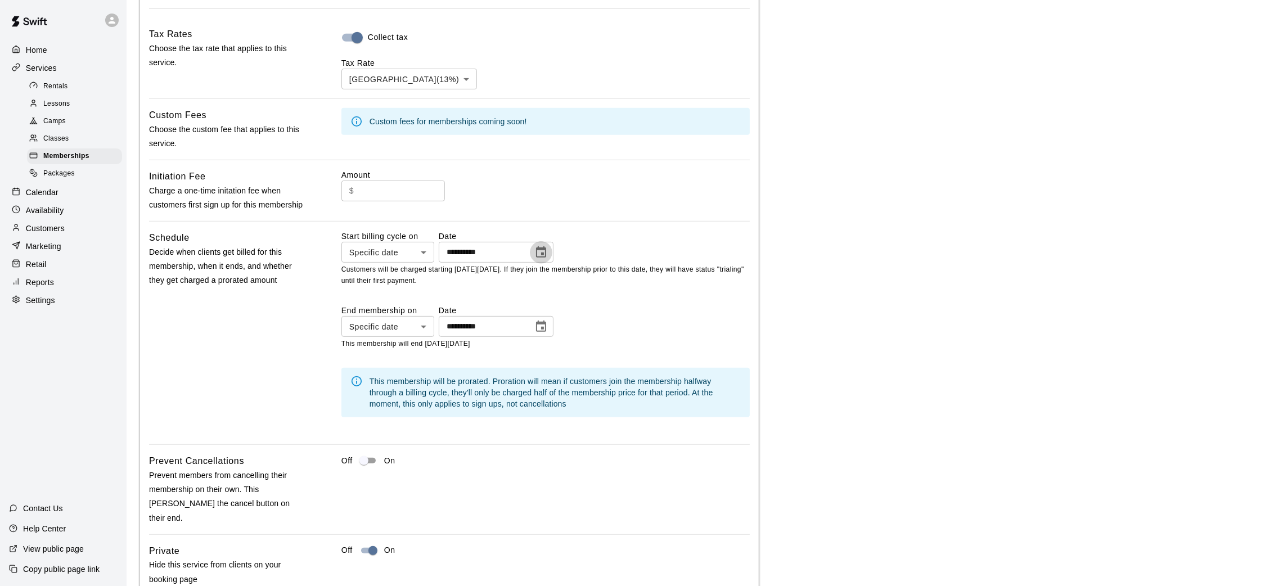
click at [548, 249] on icon "Choose date, selected date is Oct 14, 2024" at bounding box center [540, 252] width 13 height 13
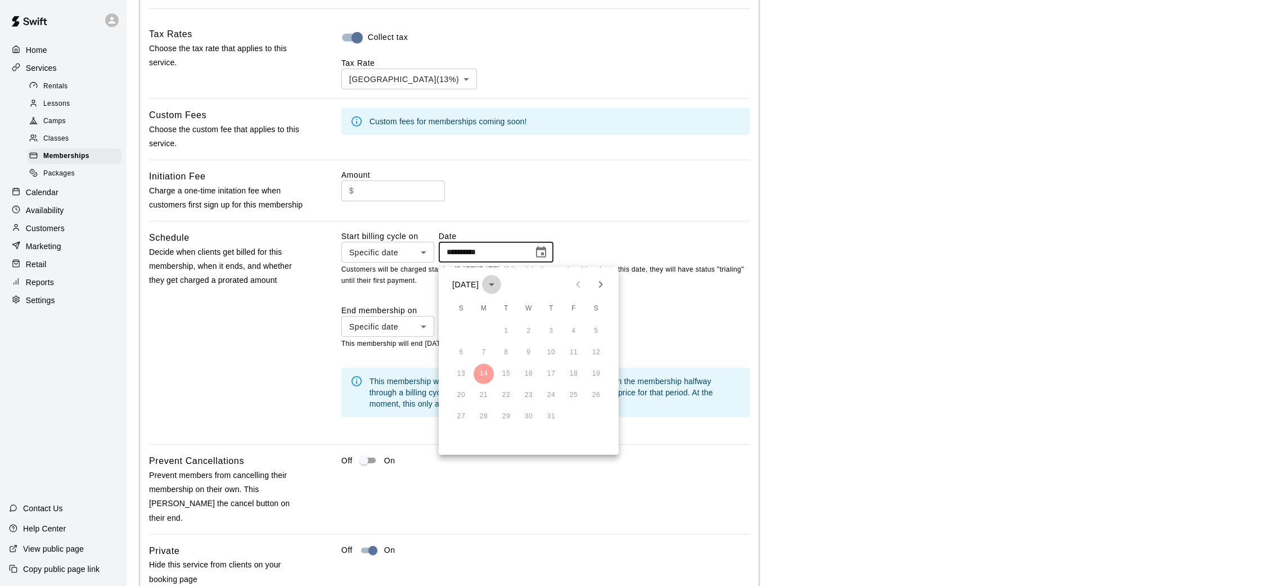
click at [501, 276] on button "calendar view is open, switch to year view" at bounding box center [491, 284] width 19 height 19
click at [450, 312] on button "2025" at bounding box center [463, 311] width 40 height 20
click at [602, 276] on button "Next month" at bounding box center [600, 284] width 22 height 22
click at [579, 276] on button "Previous month" at bounding box center [578, 284] width 22 height 22
click at [504, 377] on button "14" at bounding box center [506, 374] width 20 height 20
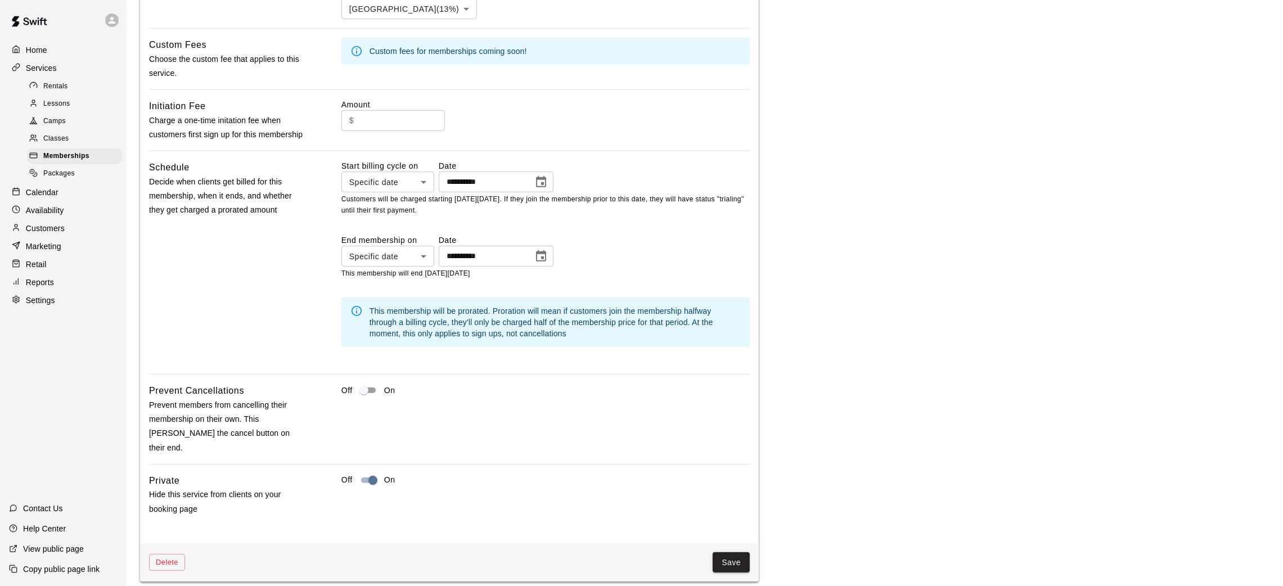
scroll to position [860, 0]
click at [553, 178] on div "**********" at bounding box center [496, 181] width 115 height 21
click at [548, 184] on icon "Choose date, selected date is Oct 14, 2025" at bounding box center [540, 181] width 13 height 13
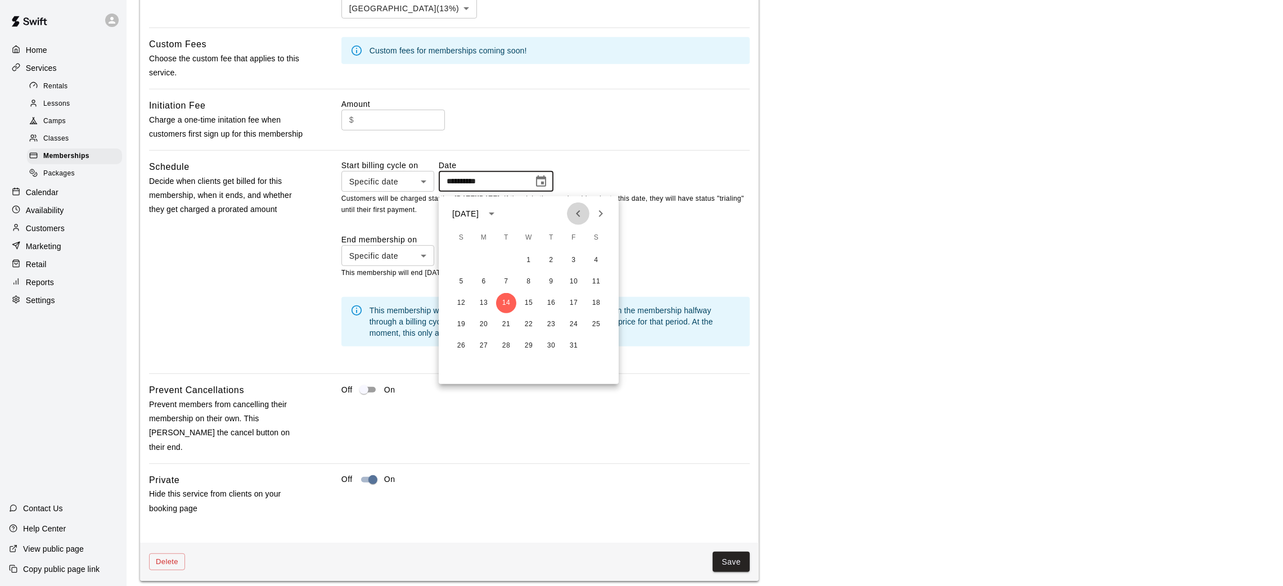
click at [576, 215] on icon "Previous month" at bounding box center [577, 213] width 13 height 13
click at [549, 305] on button "18" at bounding box center [551, 303] width 20 height 20
type input "**********"
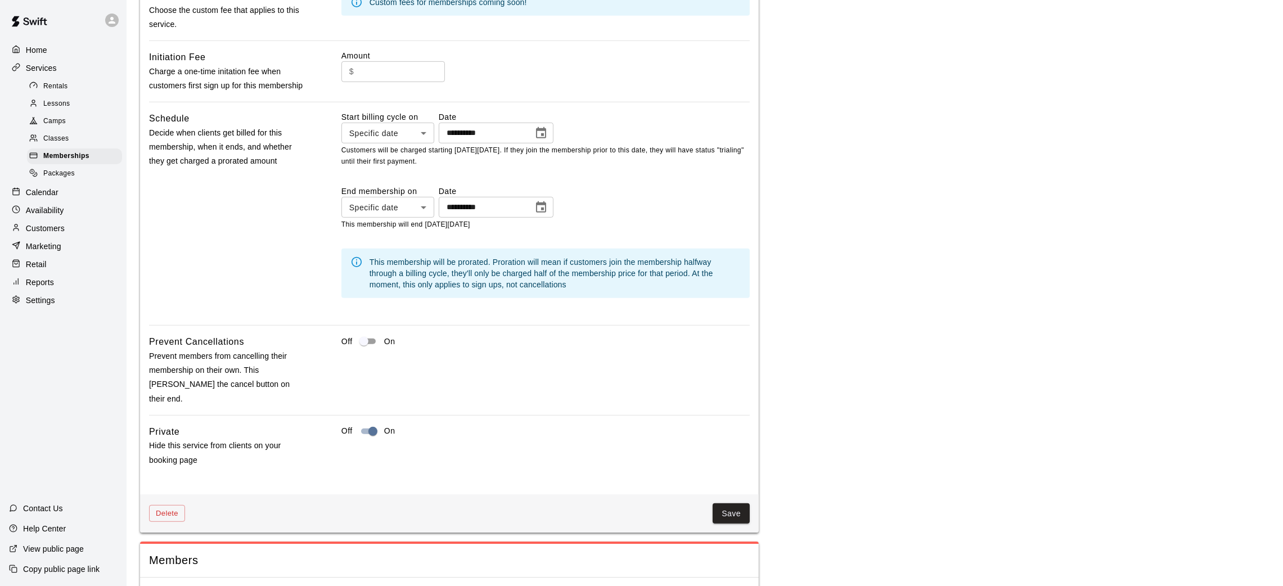
scroll to position [926, 0]
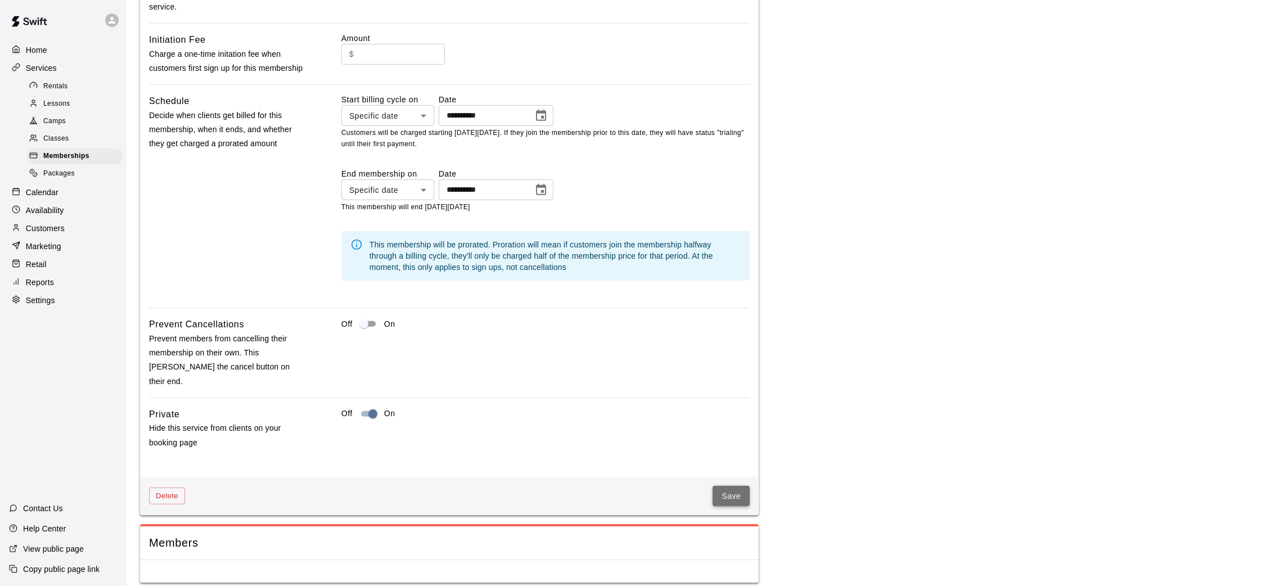
click at [733, 492] on button "Save" at bounding box center [730, 496] width 37 height 21
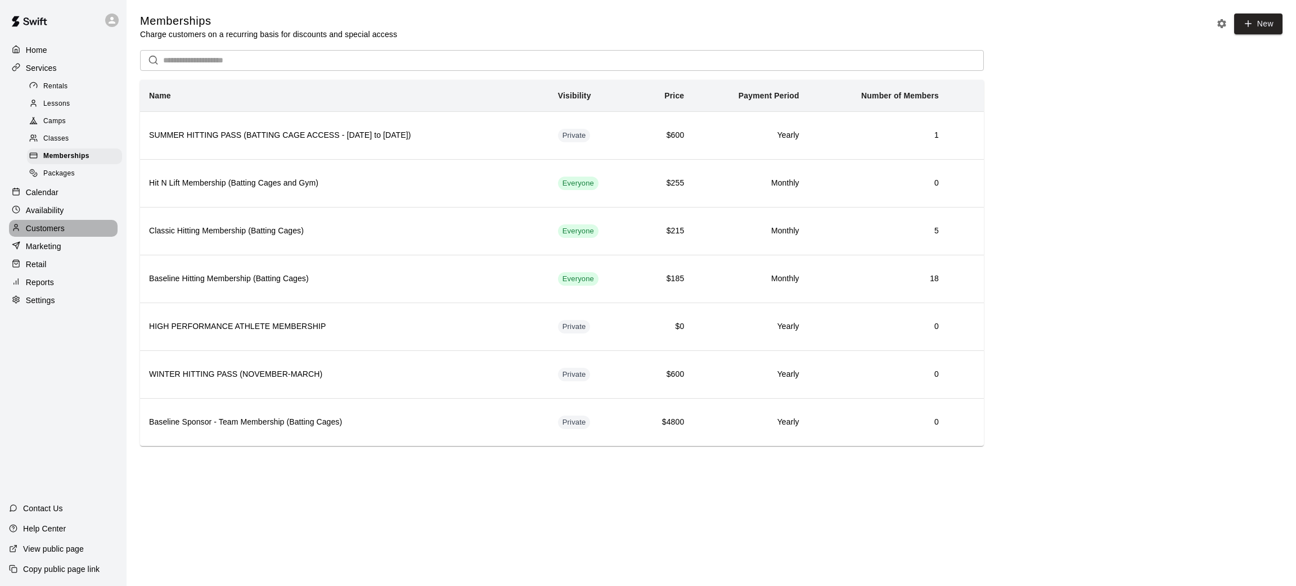
click at [49, 228] on p "Customers" at bounding box center [45, 228] width 39 height 11
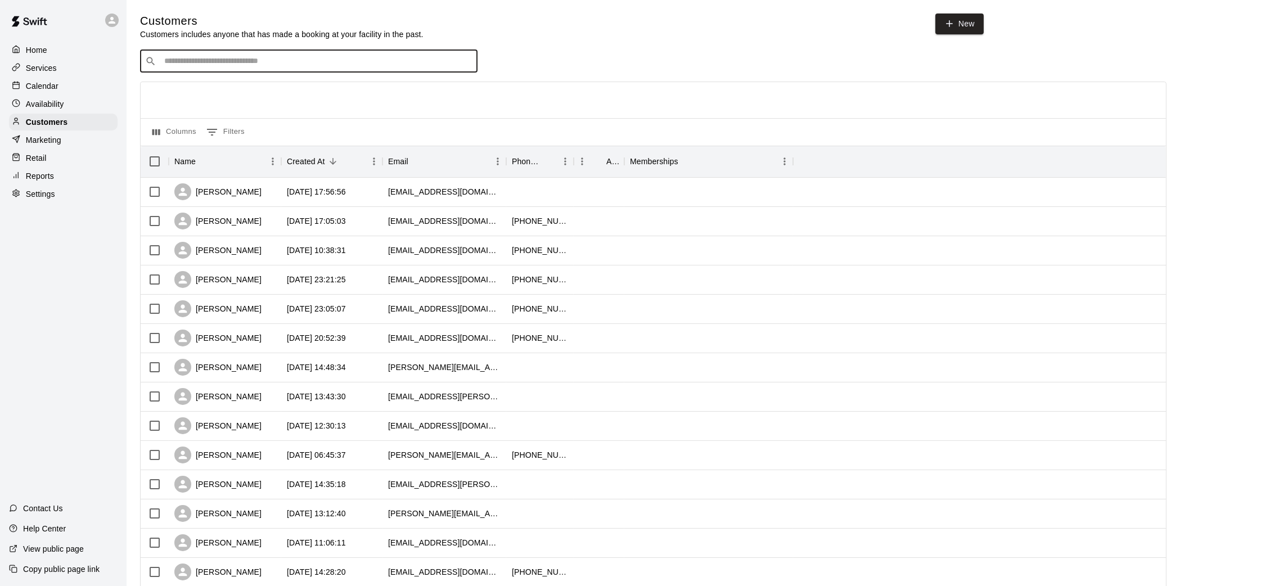
click at [232, 62] on input "Search customers by name or email" at bounding box center [317, 61] width 312 height 11
type input "***"
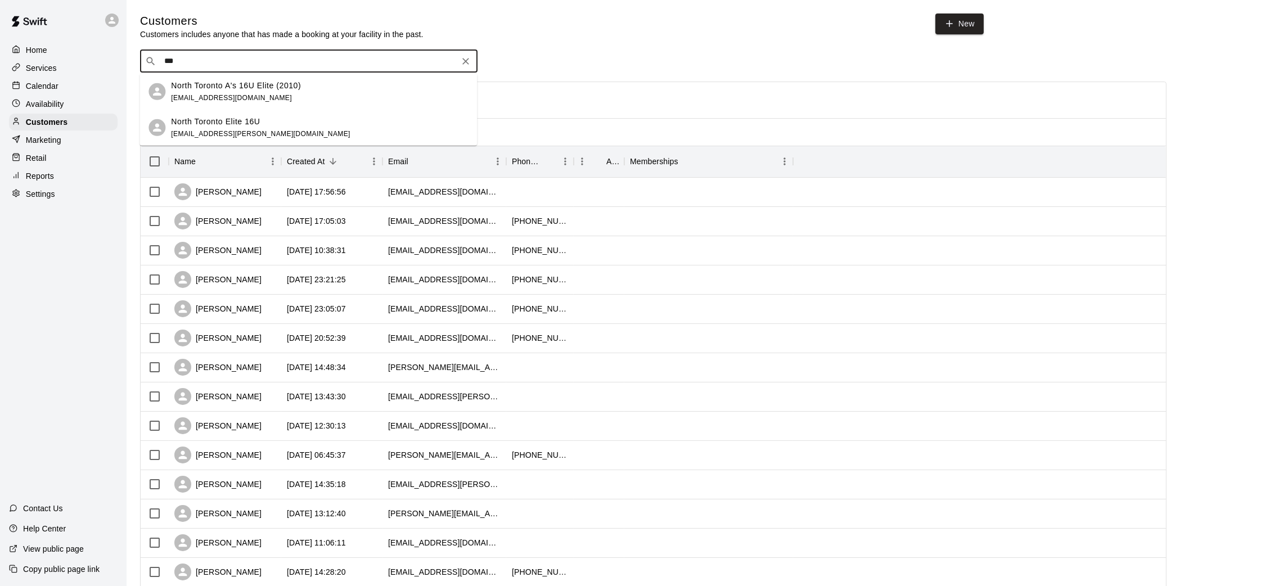
click at [269, 93] on span "[EMAIL_ADDRESS][DOMAIN_NAME]" at bounding box center [231, 97] width 121 height 8
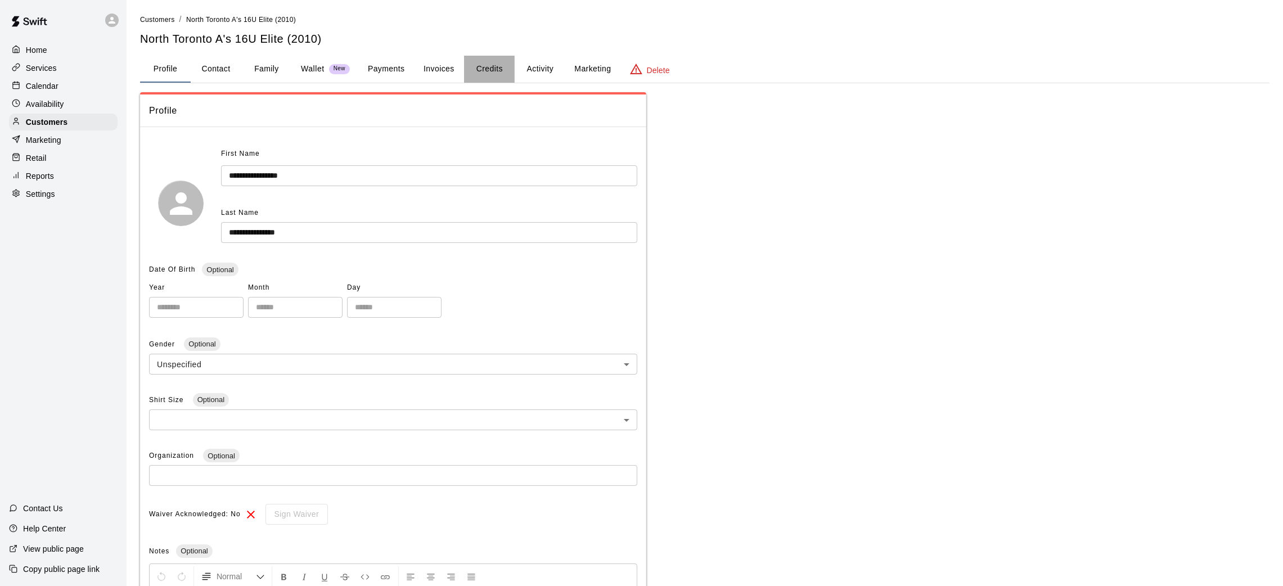
click at [485, 67] on button "Credits" at bounding box center [489, 69] width 51 height 27
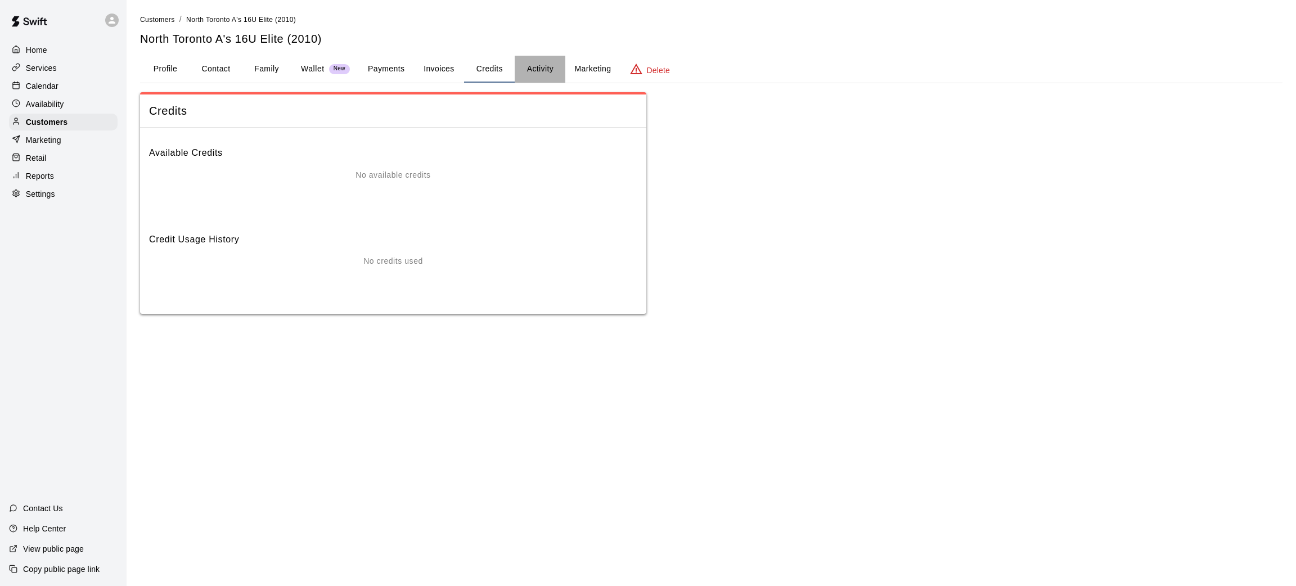
click at [547, 70] on button "Activity" at bounding box center [539, 69] width 51 height 27
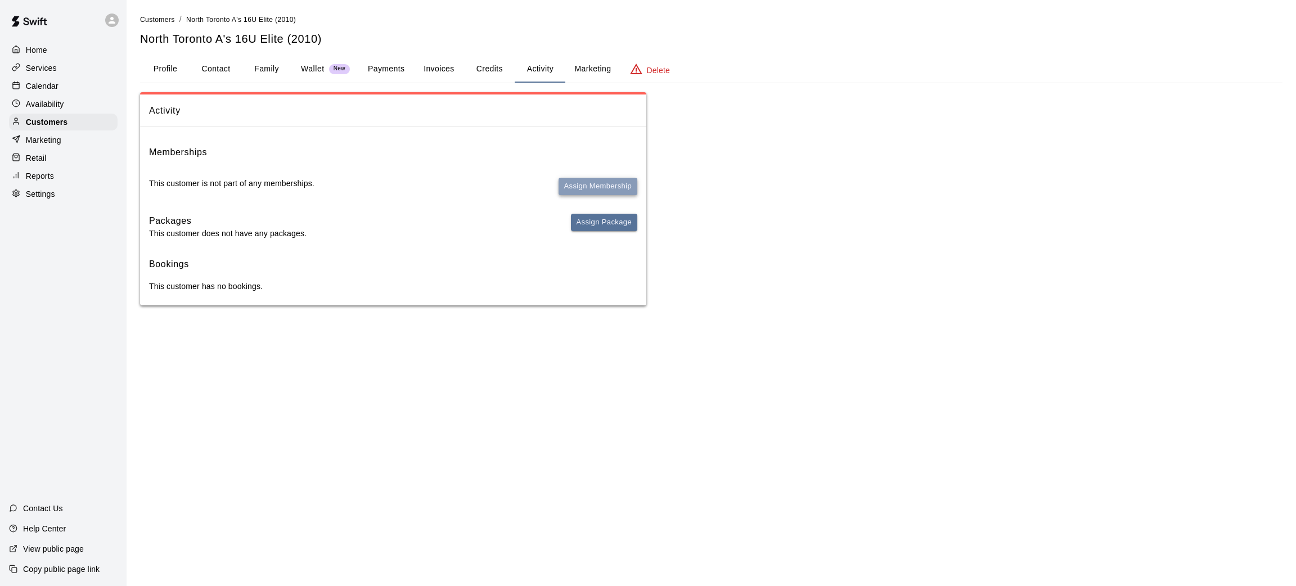
click at [573, 182] on button "Assign Membership" at bounding box center [597, 186] width 79 height 17
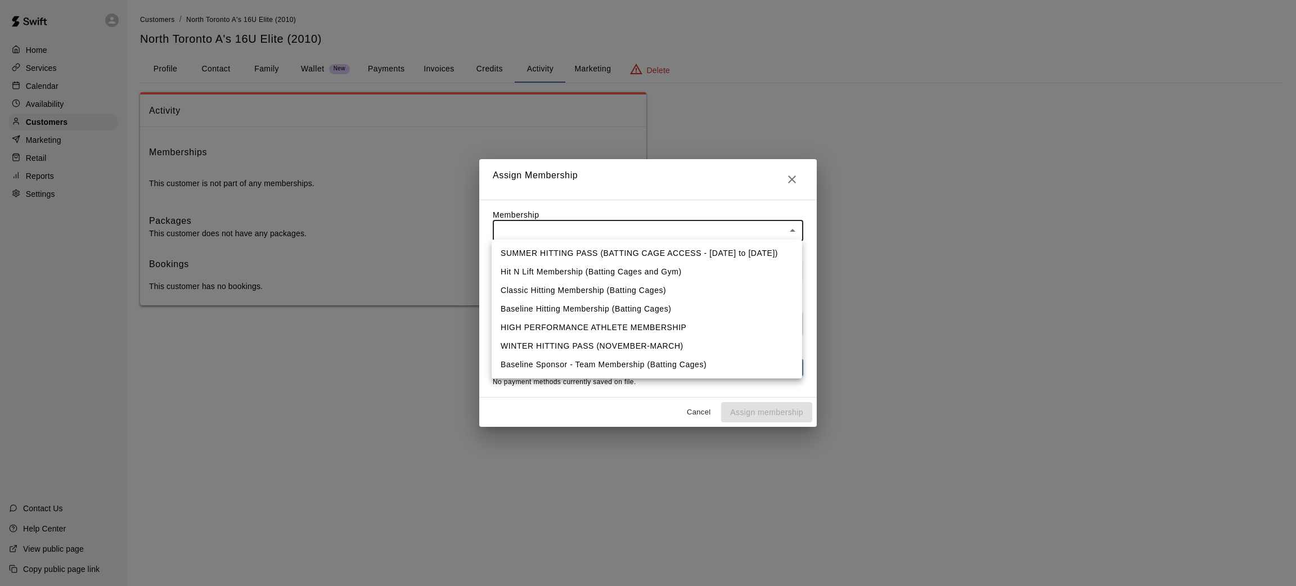
click at [569, 233] on body "Home Services Calendar Availability Customers Marketing Retail Reports Settings…" at bounding box center [648, 164] width 1296 height 328
click at [568, 371] on li "Baseline Sponsor - Team Membership (Batting Cages)" at bounding box center [646, 364] width 310 height 19
type input "**********"
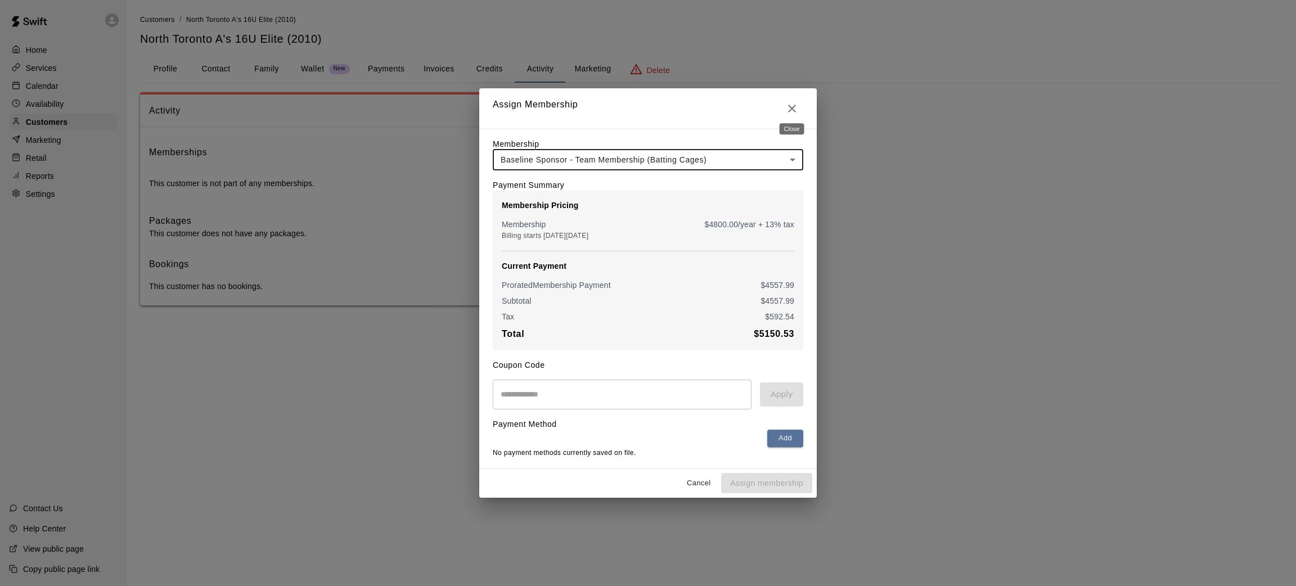
click at [786, 104] on icon "Close" at bounding box center [791, 108] width 13 height 13
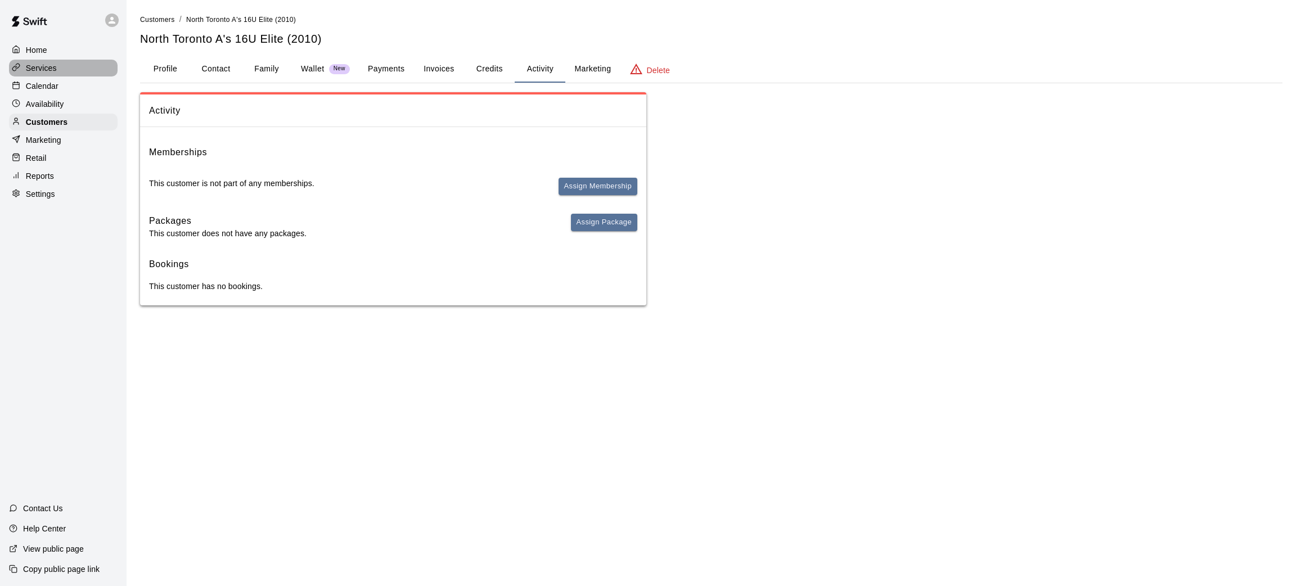
click at [46, 60] on div "Services" at bounding box center [63, 68] width 109 height 17
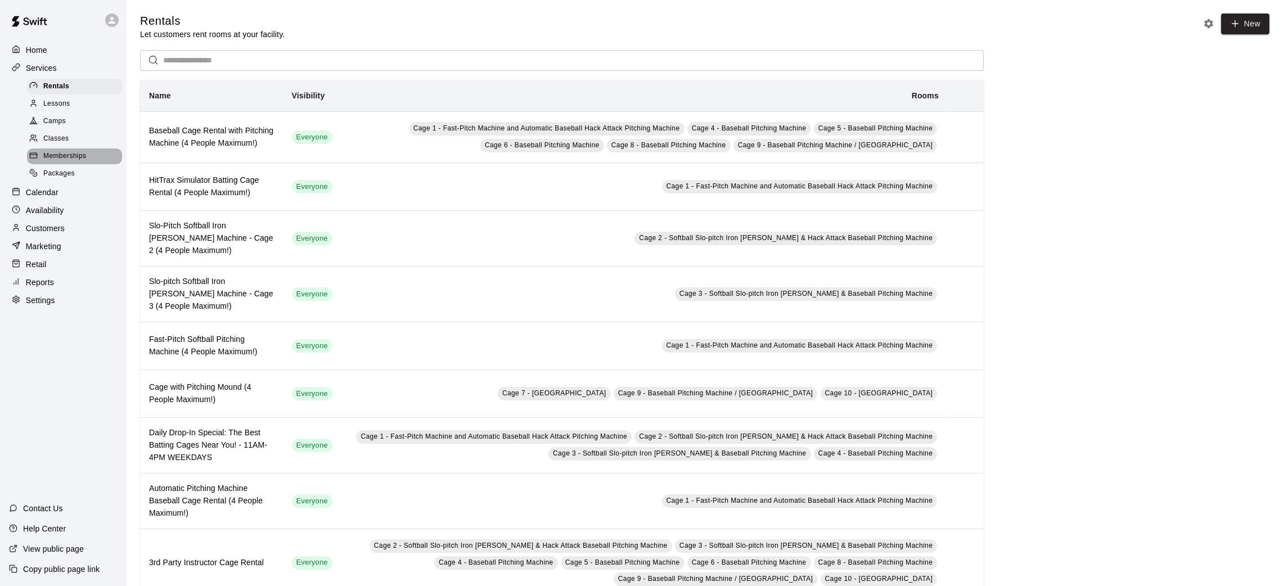
click at [60, 150] on div "Memberships" at bounding box center [74, 156] width 95 height 16
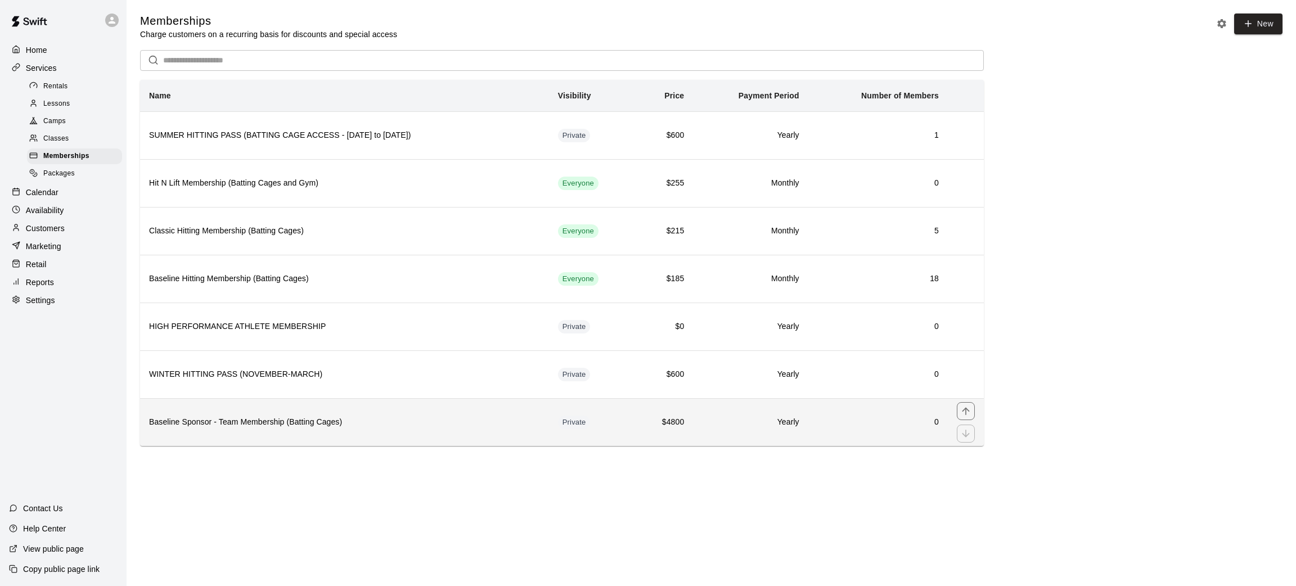
click at [464, 427] on h6 "Baseline Sponsor - Team Membership (Batting Cages)" at bounding box center [344, 422] width 391 height 12
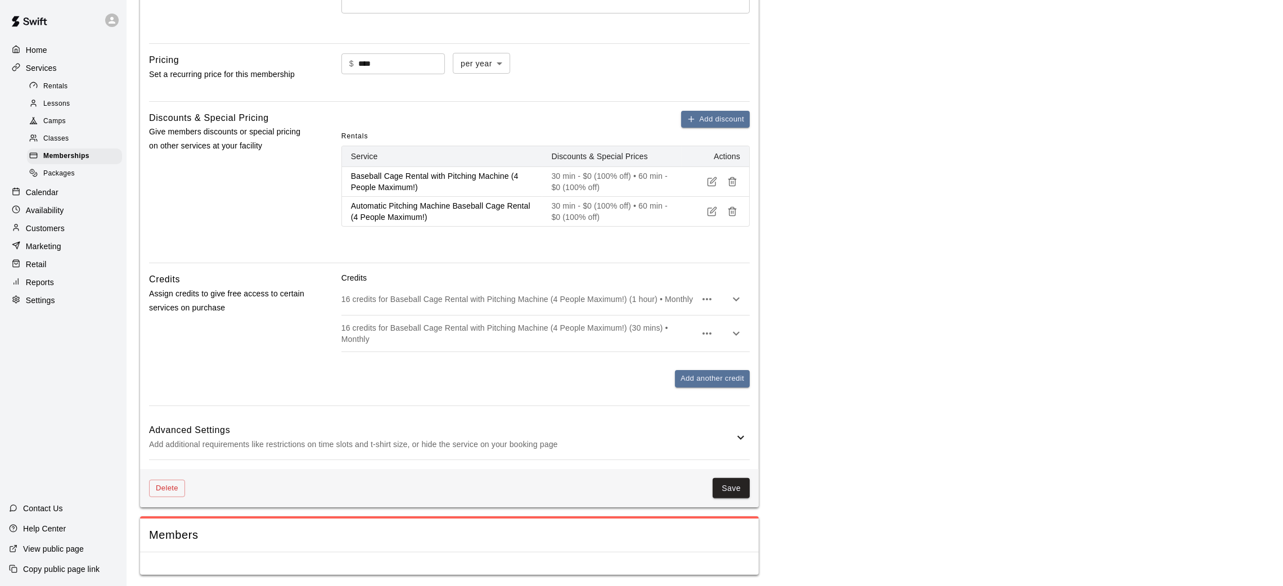
scroll to position [341, 0]
click at [70, 160] on span "Memberships" at bounding box center [66, 156] width 46 height 11
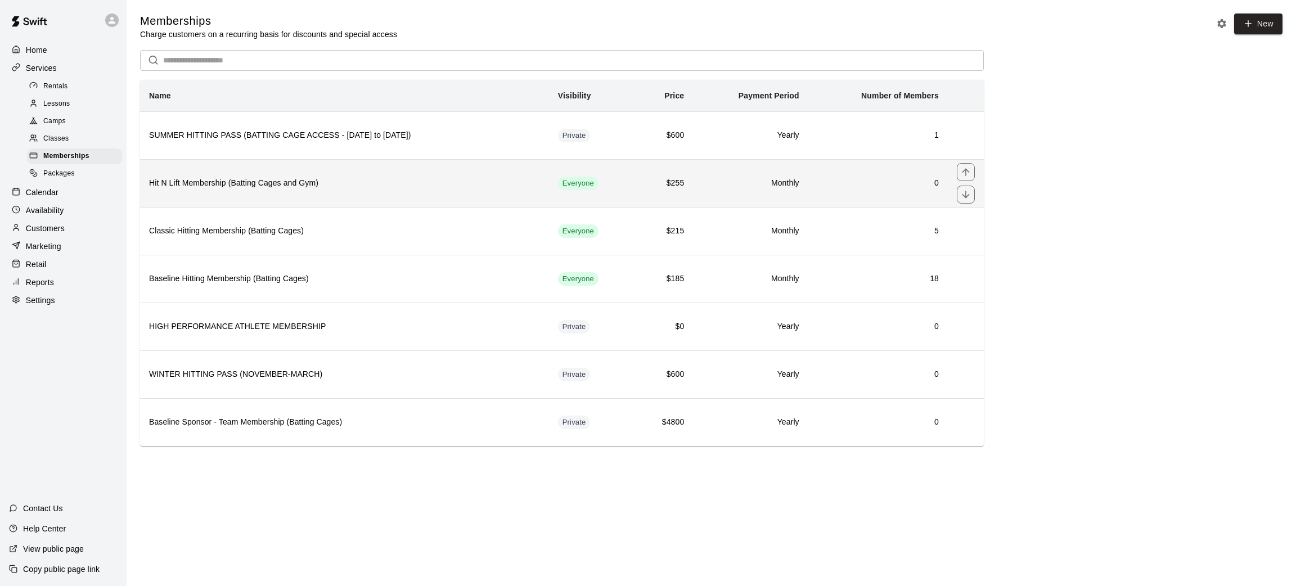
click at [433, 192] on th "Hit N Lift Membership (Batting Cages and Gym)" at bounding box center [344, 183] width 409 height 48
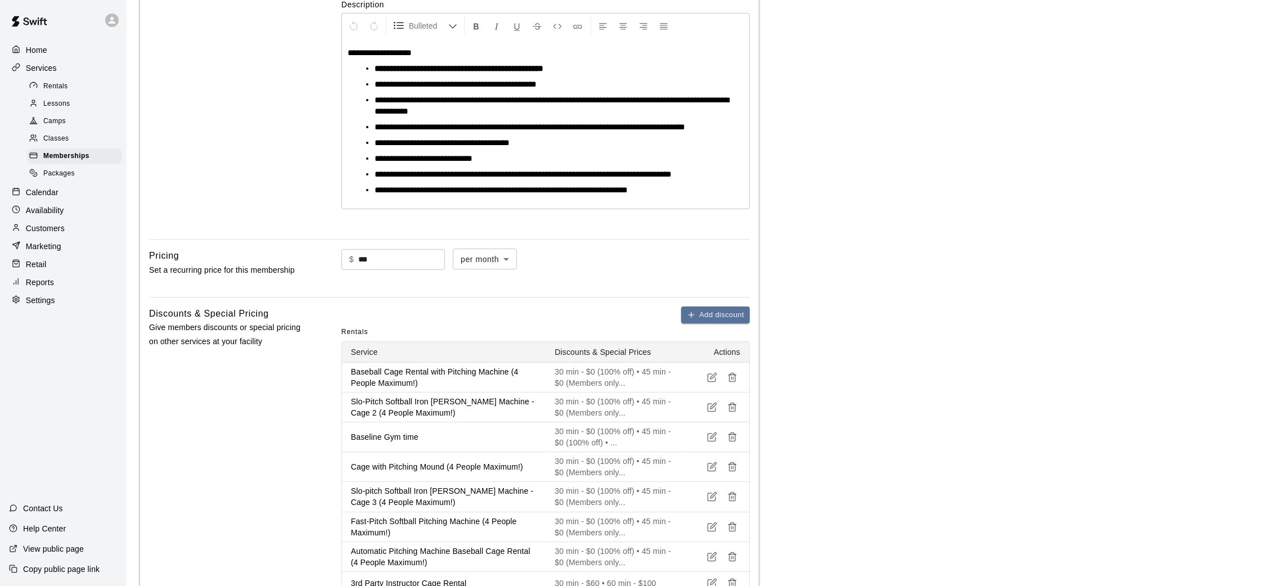
scroll to position [205, 0]
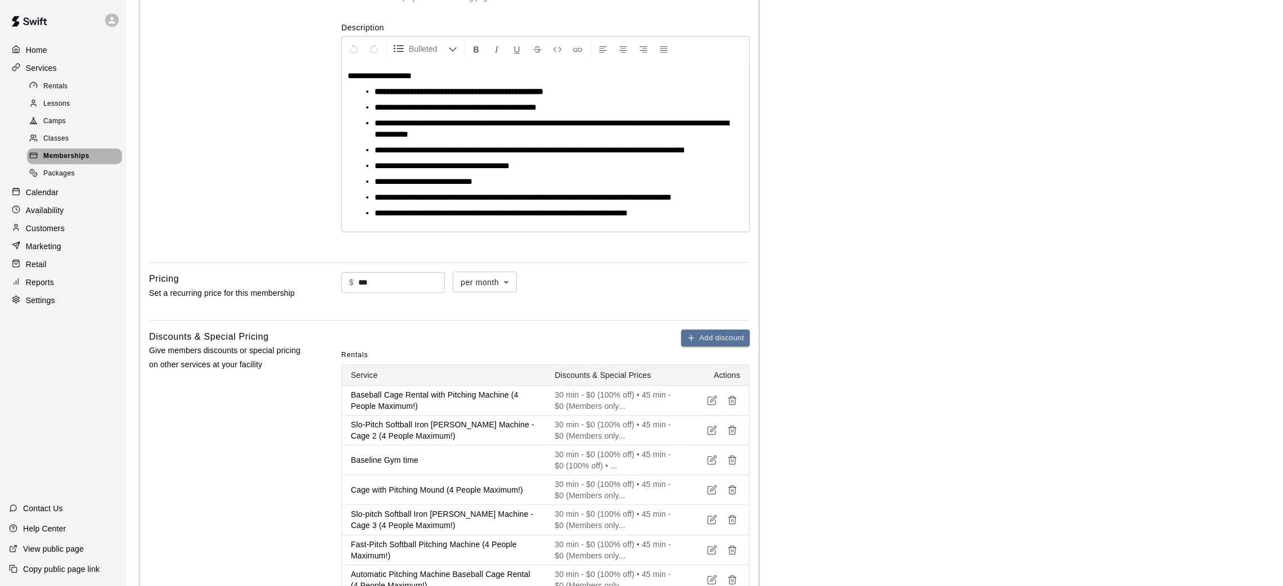
click at [83, 155] on span "Memberships" at bounding box center [66, 156] width 46 height 11
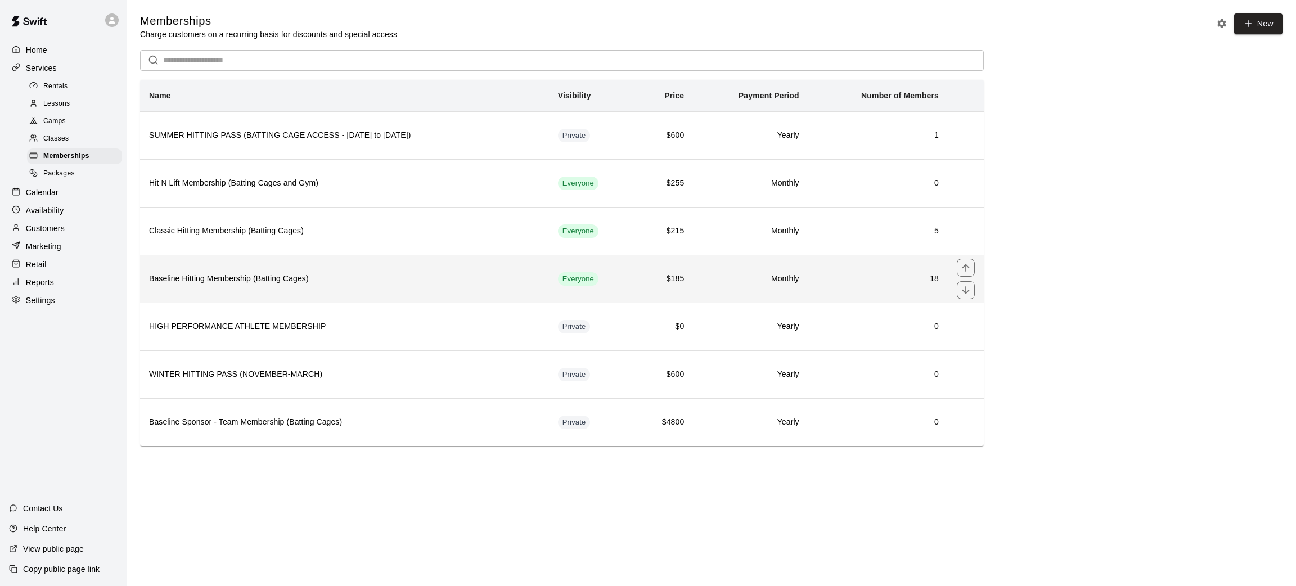
click at [398, 290] on th "Baseline Hitting Membership (Batting Cages)" at bounding box center [344, 279] width 409 height 48
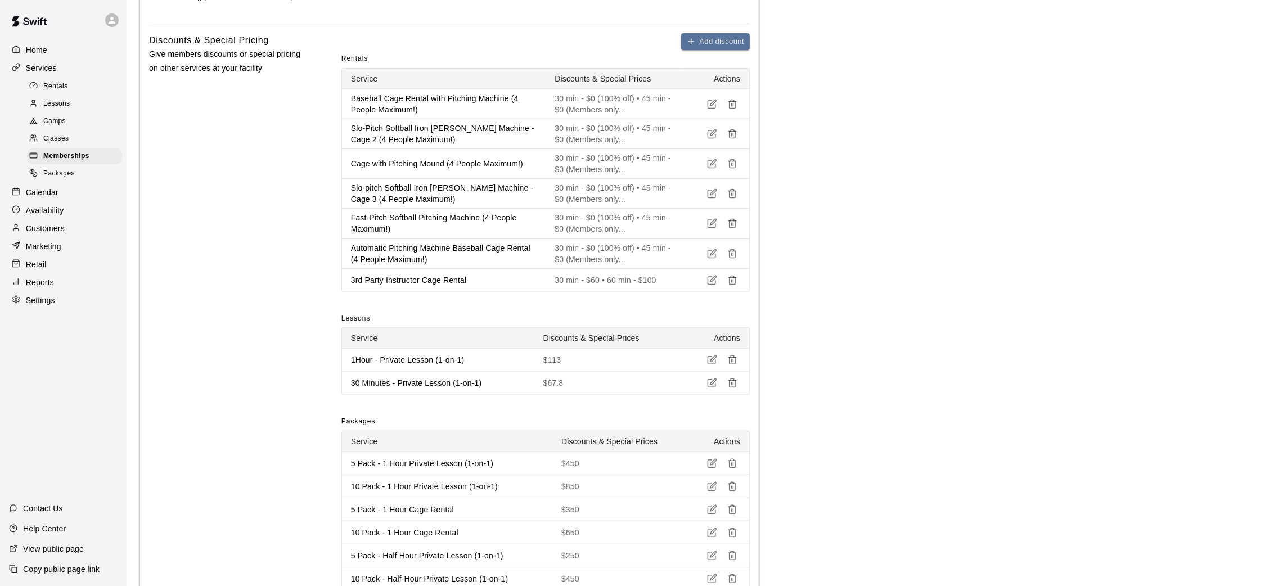
scroll to position [508, 0]
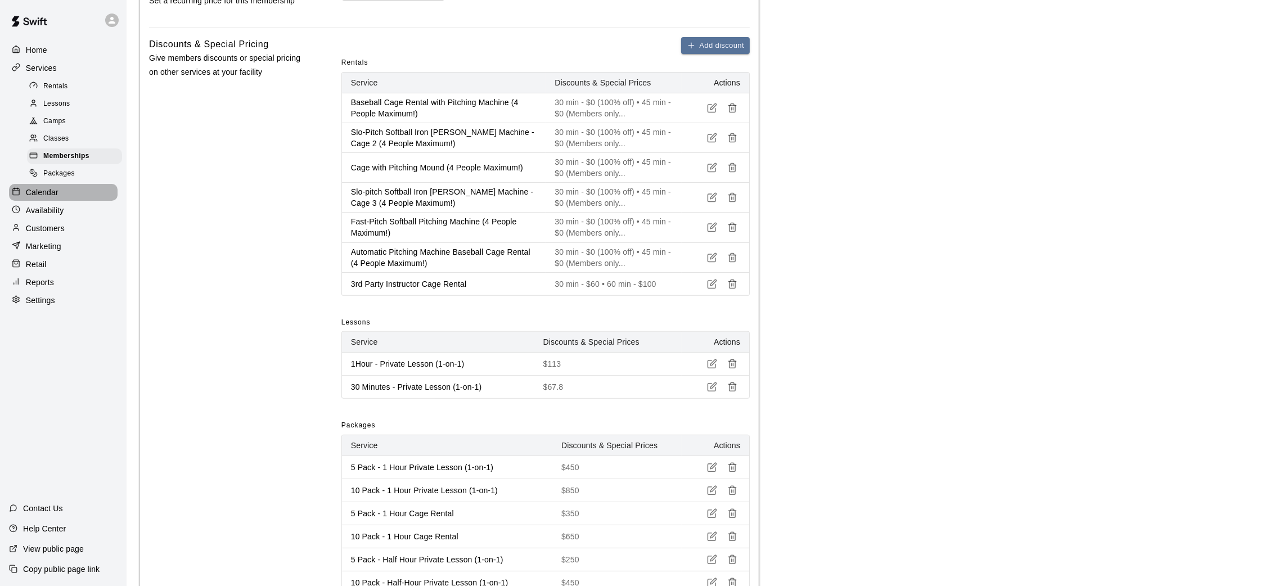
click at [68, 192] on div "Calendar" at bounding box center [63, 192] width 109 height 17
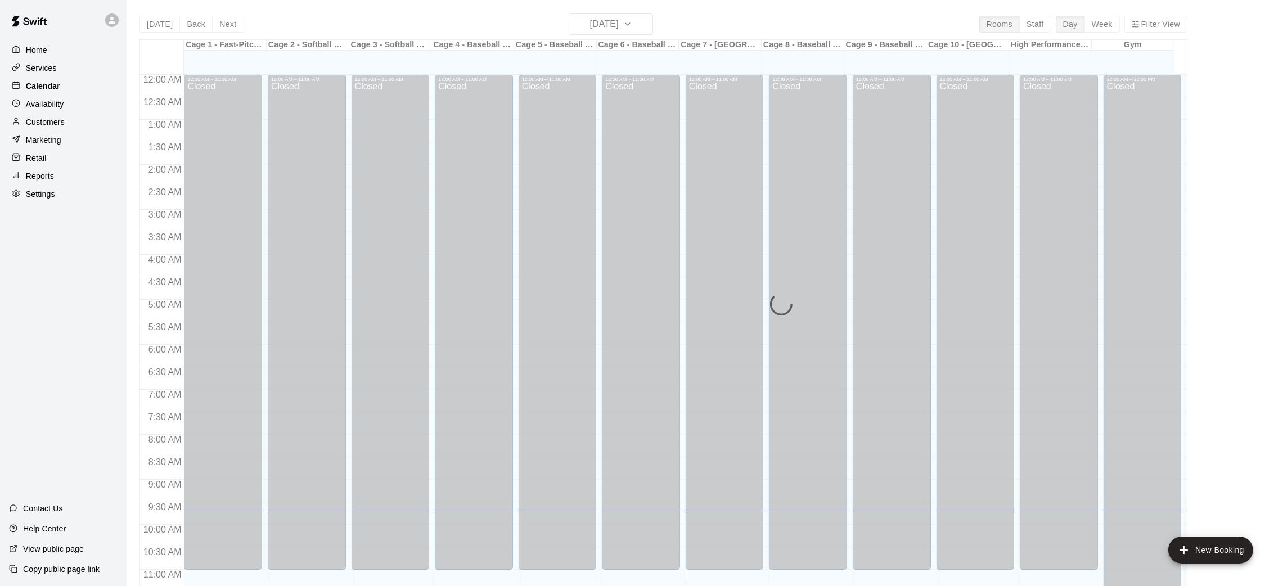
scroll to position [435, 0]
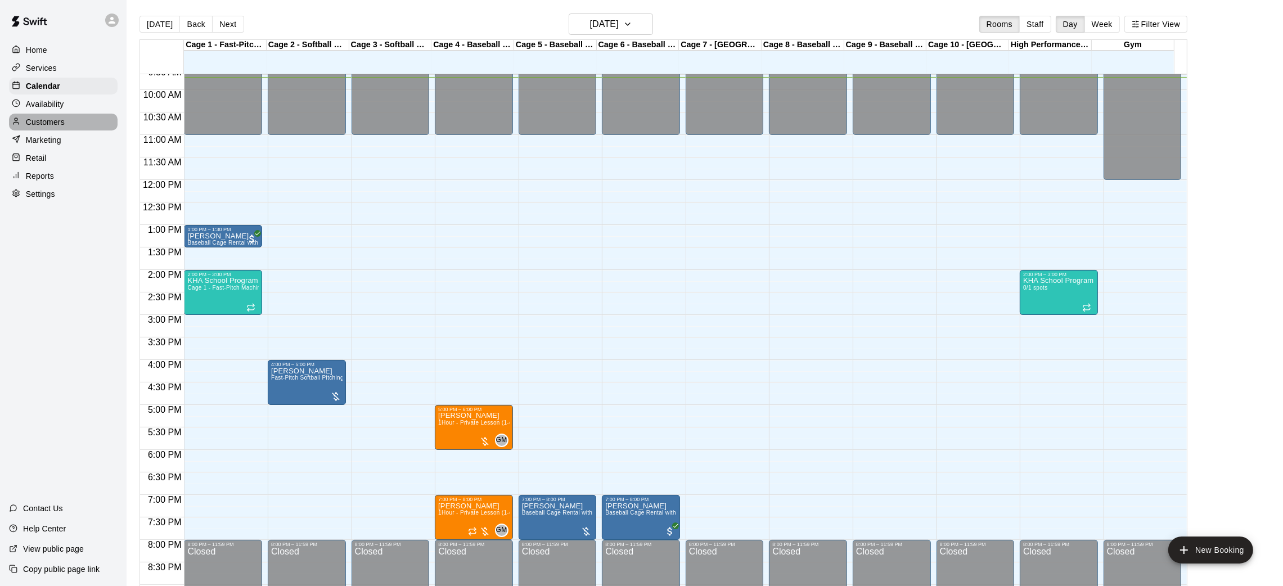
click at [56, 125] on p "Customers" at bounding box center [45, 121] width 39 height 11
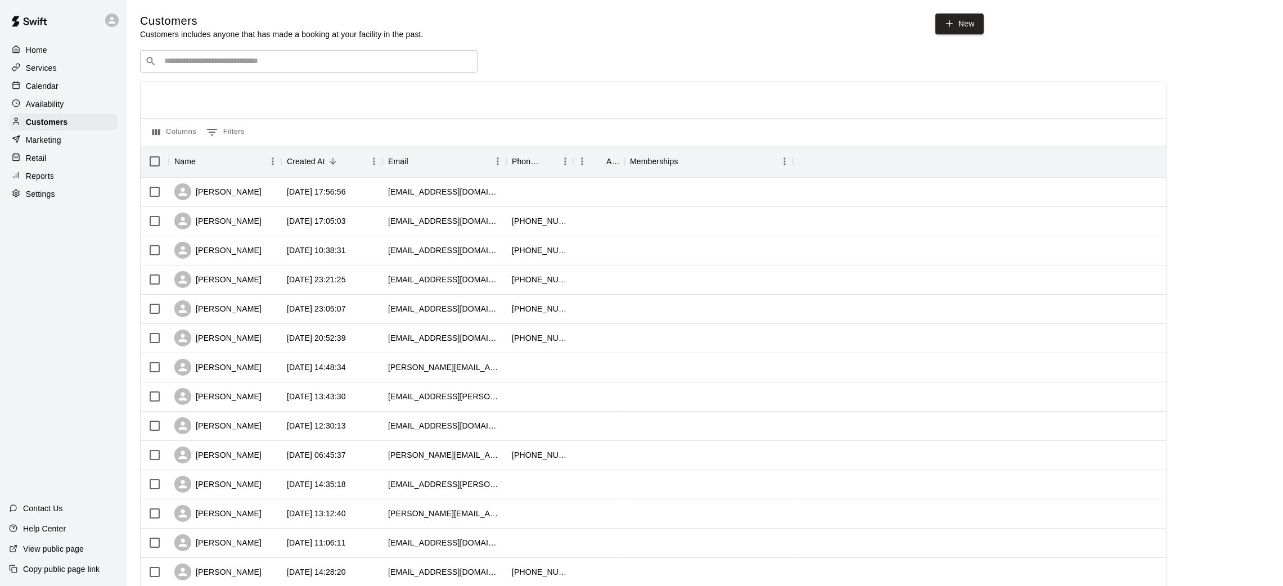
click at [240, 56] on div "​ ​" at bounding box center [308, 61] width 337 height 22
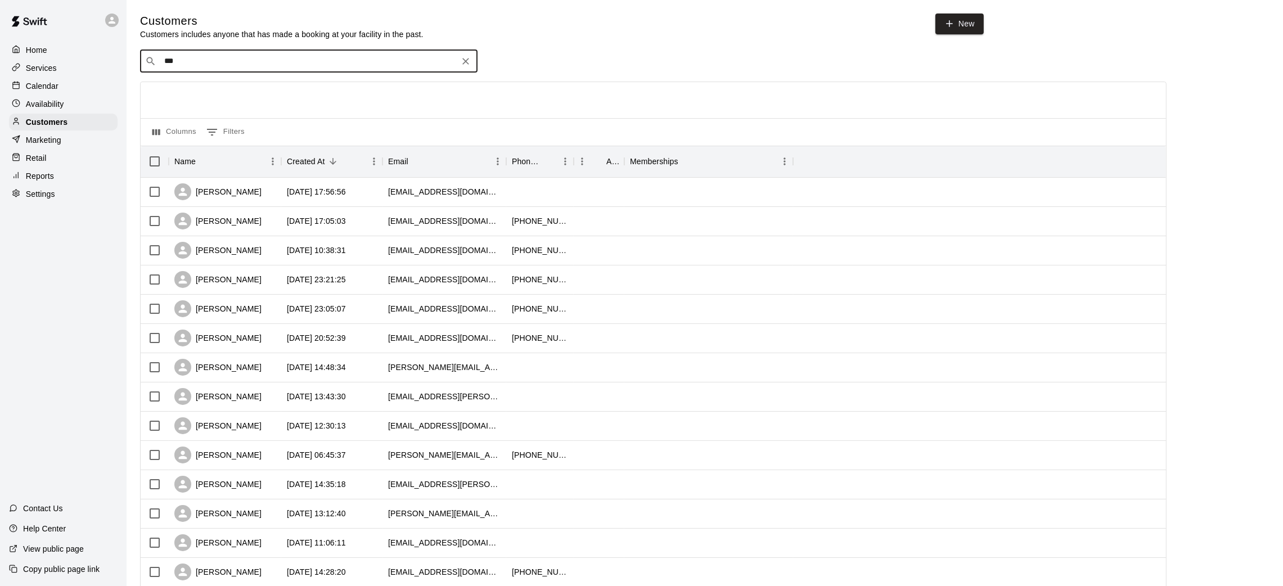
type input "****"
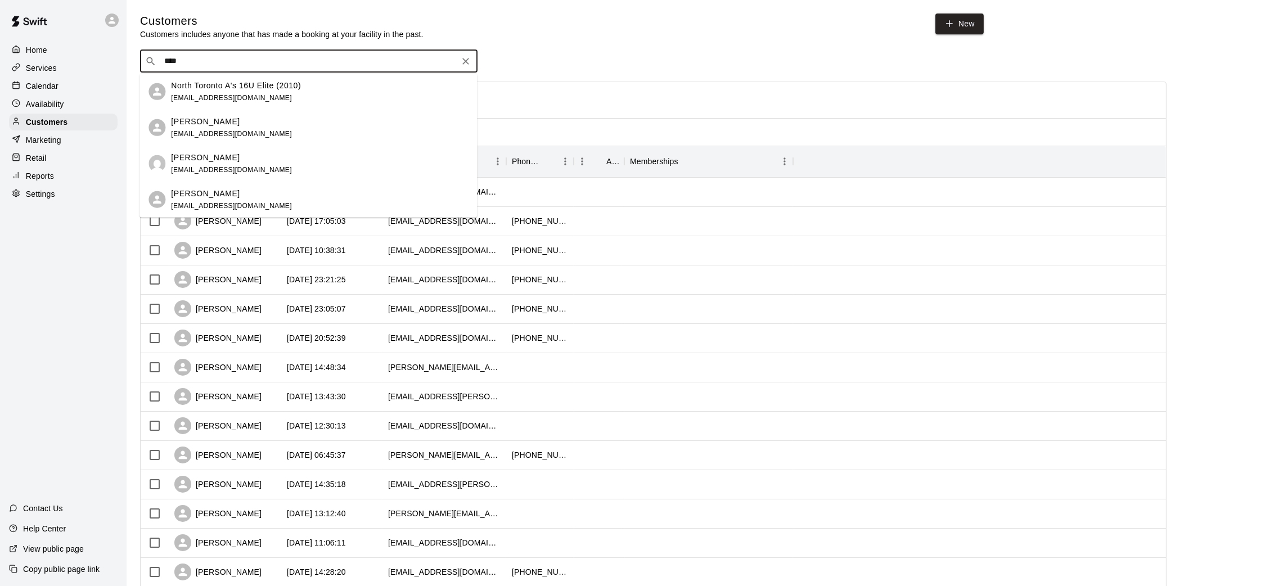
click at [321, 93] on div "North Toronto A's 16U Elite (2010) [EMAIL_ADDRESS][DOMAIN_NAME]" at bounding box center [319, 91] width 297 height 24
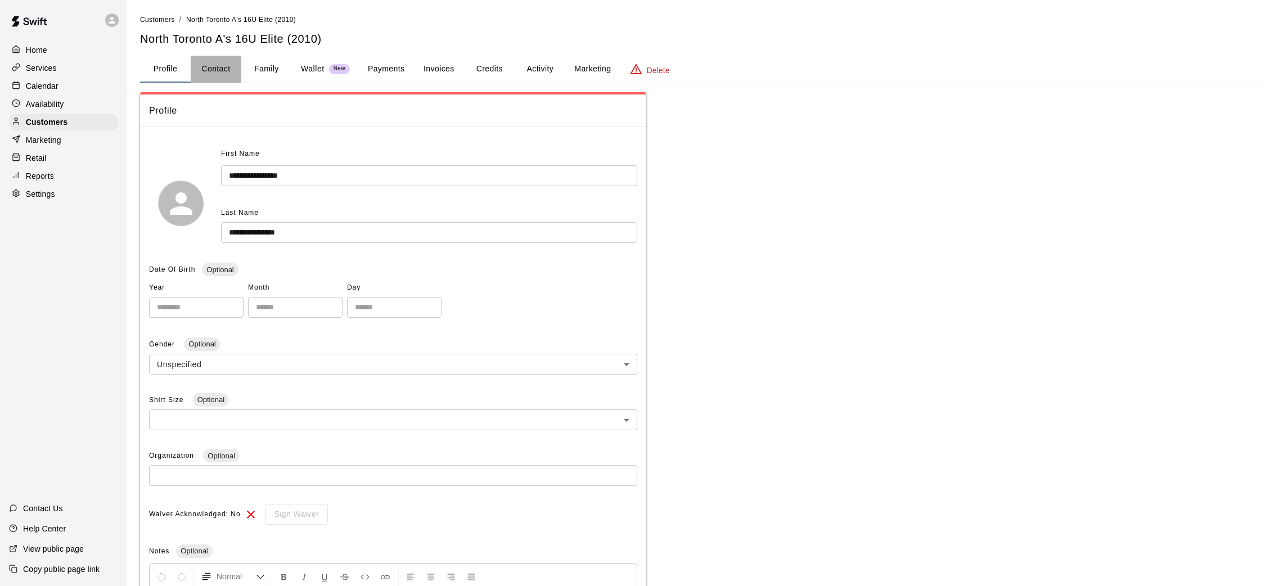
click at [224, 65] on button "Contact" at bounding box center [216, 69] width 51 height 27
select select "**"
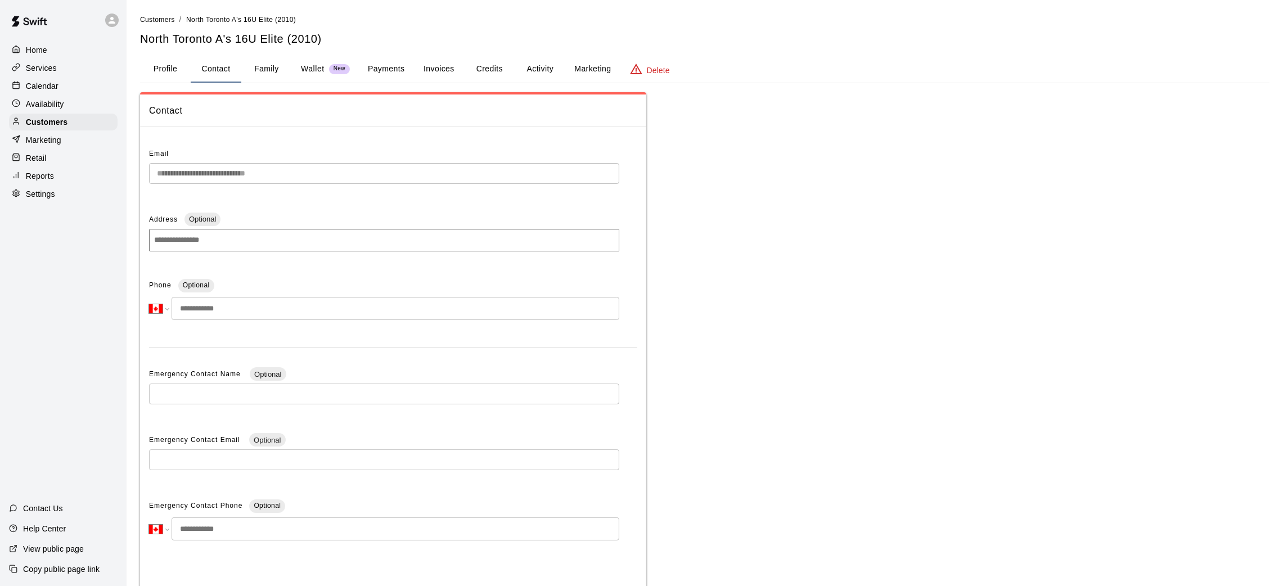
click at [143, 195] on div "**********" at bounding box center [393, 356] width 506 height 440
click at [487, 64] on button "Credits" at bounding box center [489, 69] width 51 height 27
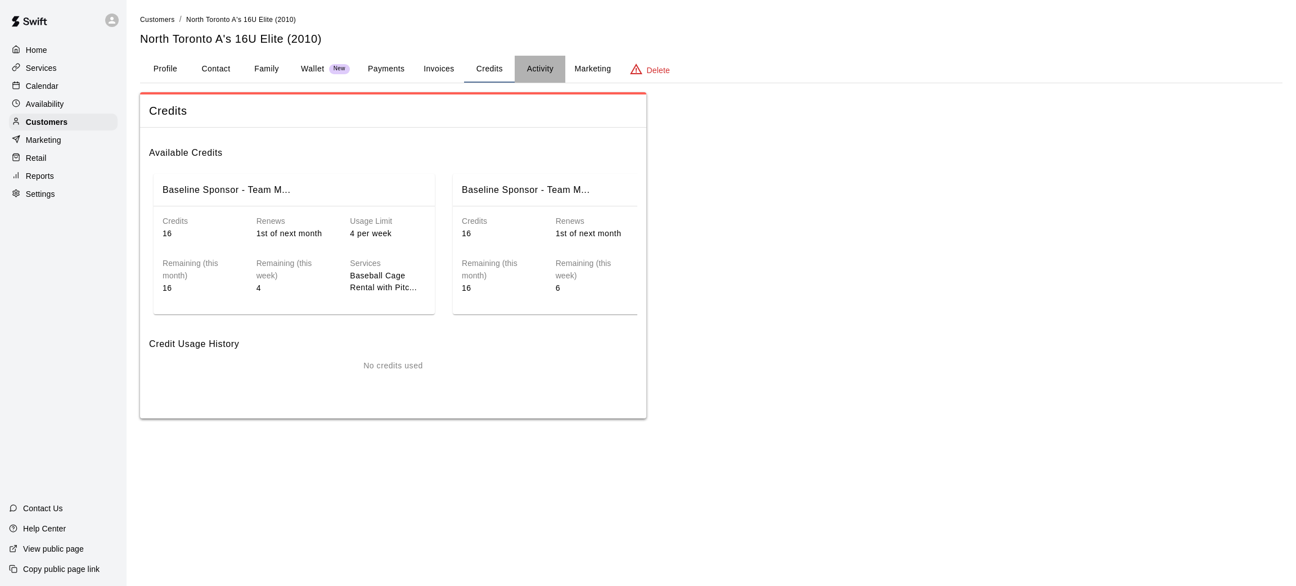
click at [555, 64] on button "Activity" at bounding box center [539, 69] width 51 height 27
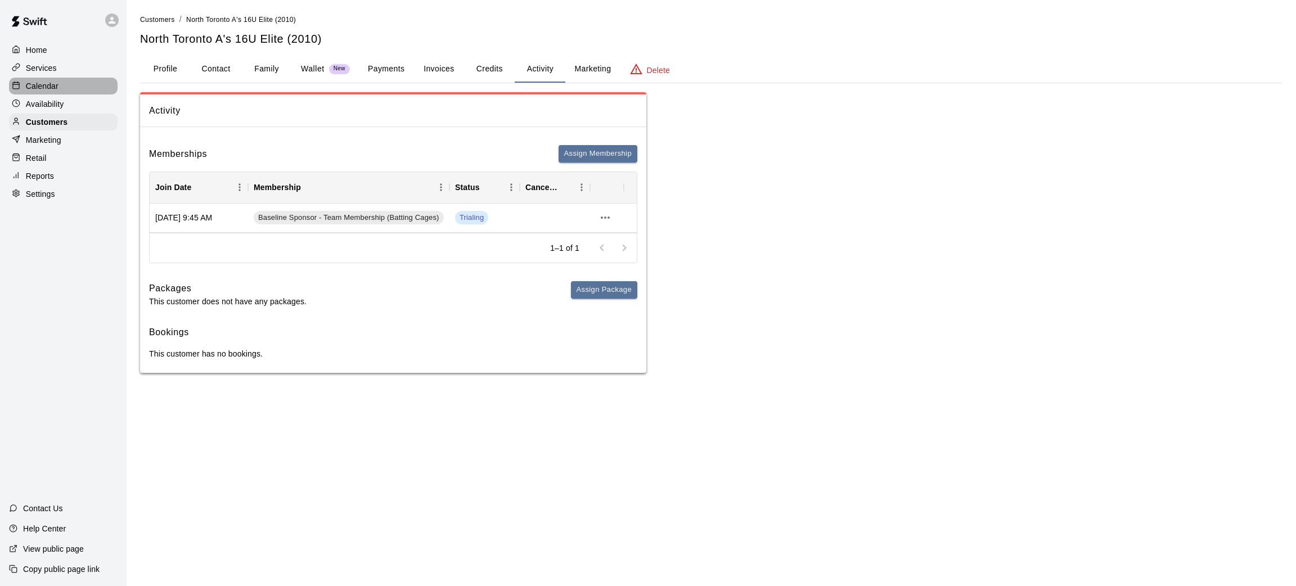
click at [50, 83] on p "Calendar" at bounding box center [42, 85] width 33 height 11
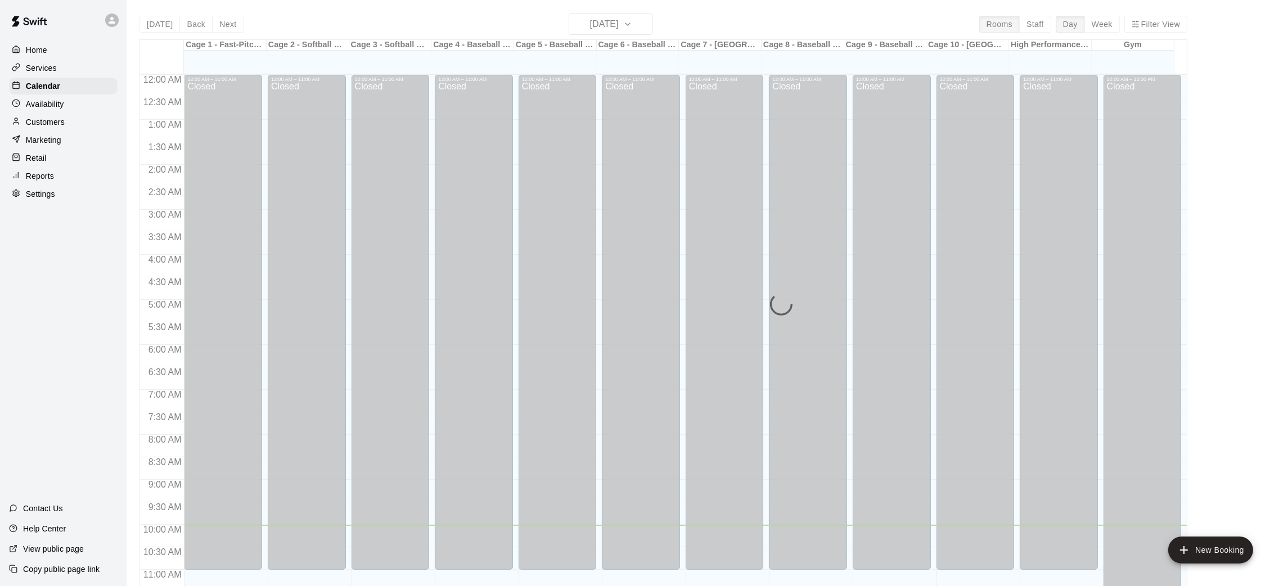
scroll to position [451, 0]
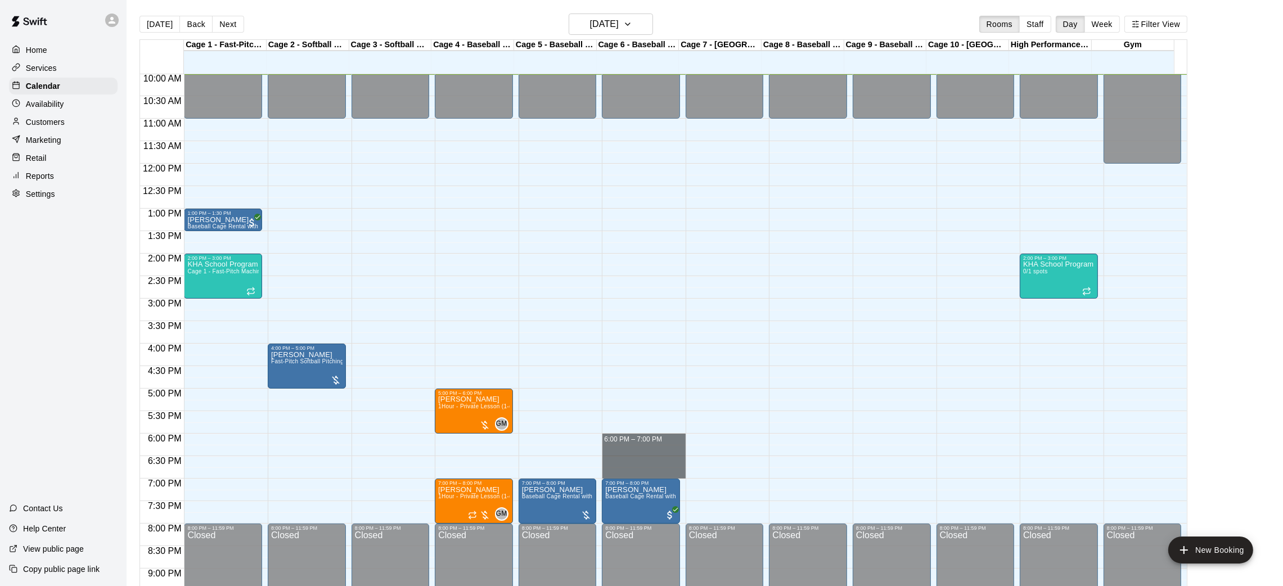
drag, startPoint x: 623, startPoint y: 436, endPoint x: 625, endPoint y: 471, distance: 34.4
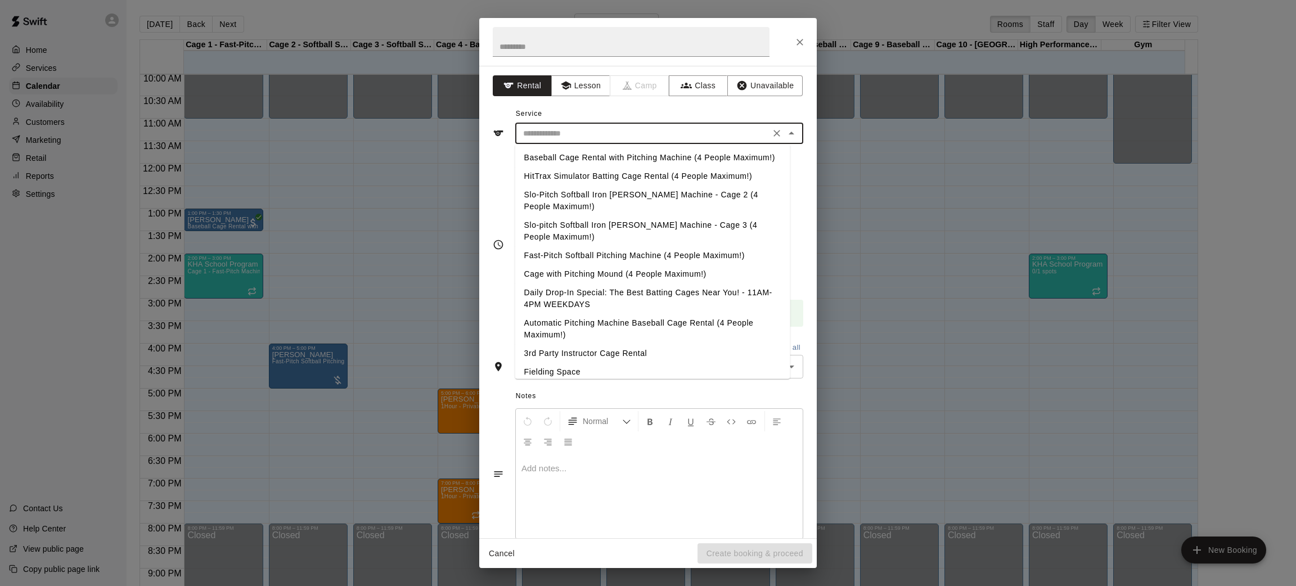
click at [602, 127] on input "text" at bounding box center [642, 134] width 248 height 14
click at [608, 157] on li "Baseball Cage Rental with Pitching Machine (4 People Maximum!)" at bounding box center [652, 157] width 275 height 19
type input "**********"
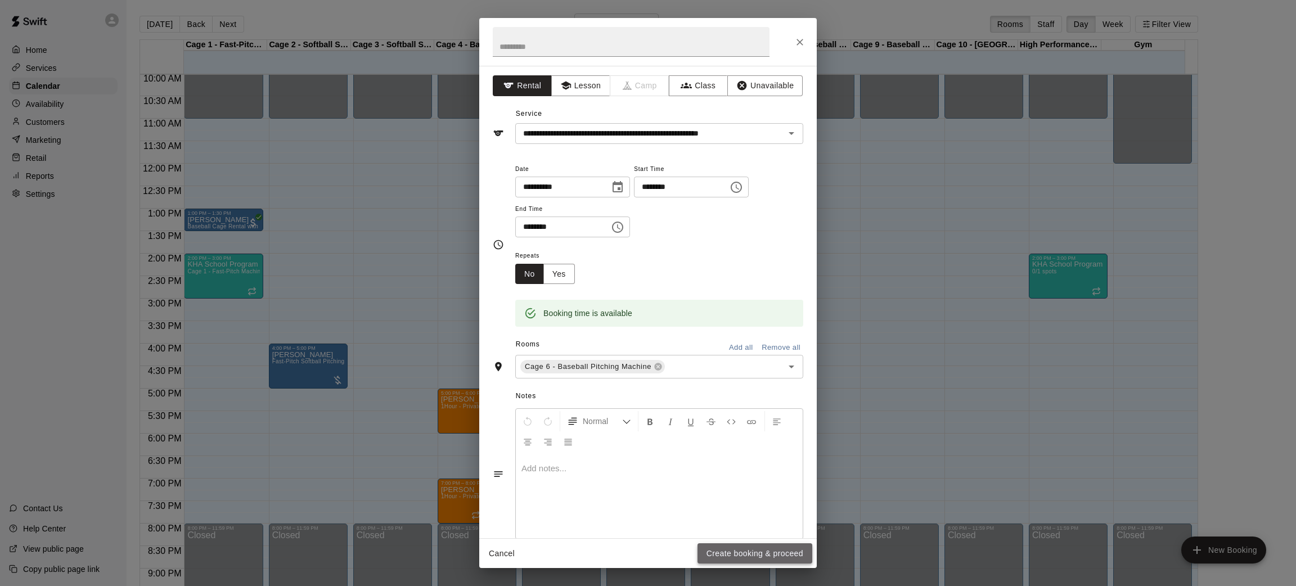
click at [756, 556] on button "Create booking & proceed" at bounding box center [754, 553] width 115 height 21
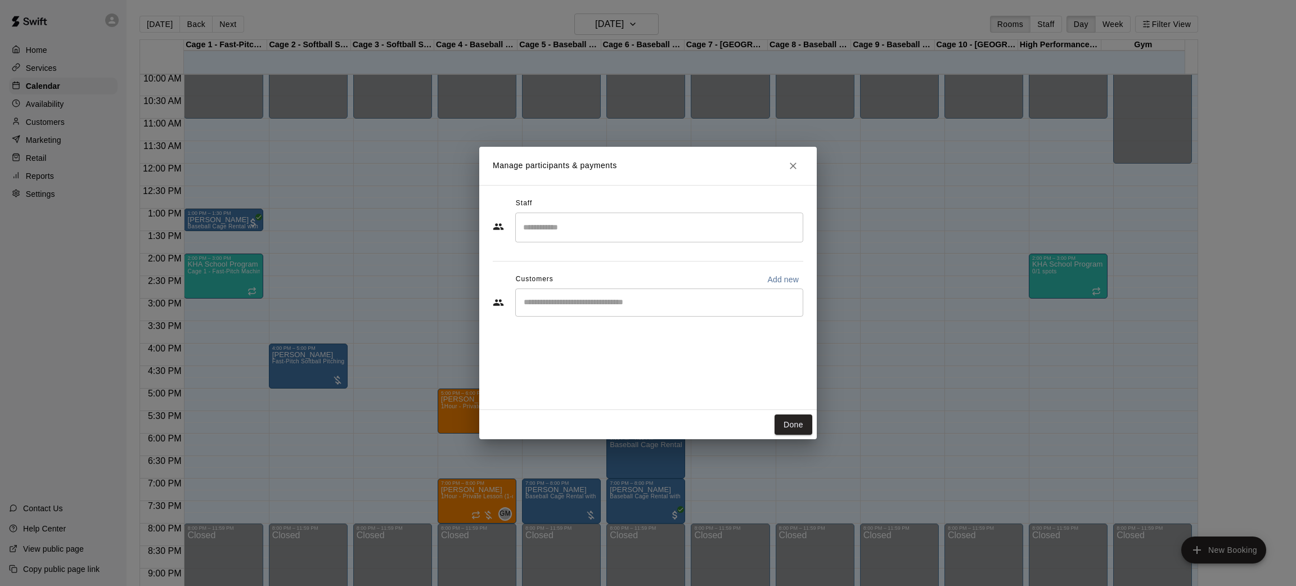
click at [571, 307] on input "Start typing to search customers..." at bounding box center [659, 302] width 278 height 11
type input "****"
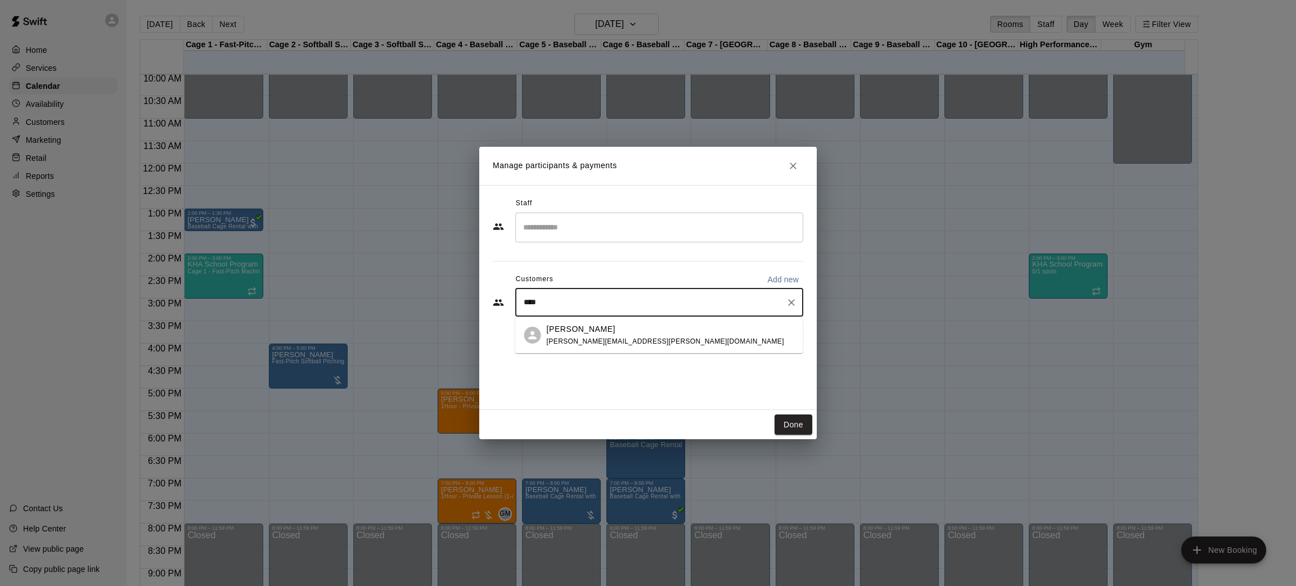
click at [579, 344] on span "[PERSON_NAME][EMAIL_ADDRESS][PERSON_NAME][DOMAIN_NAME]" at bounding box center [665, 341] width 237 height 8
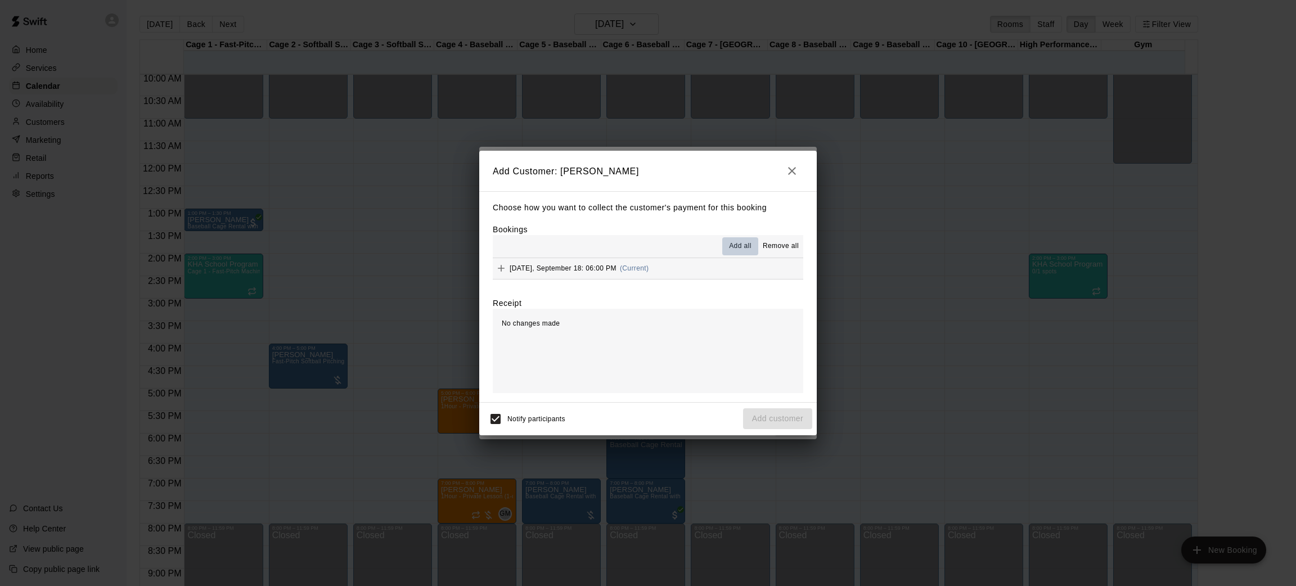
click at [750, 250] on span "Add all" at bounding box center [740, 246] width 22 height 11
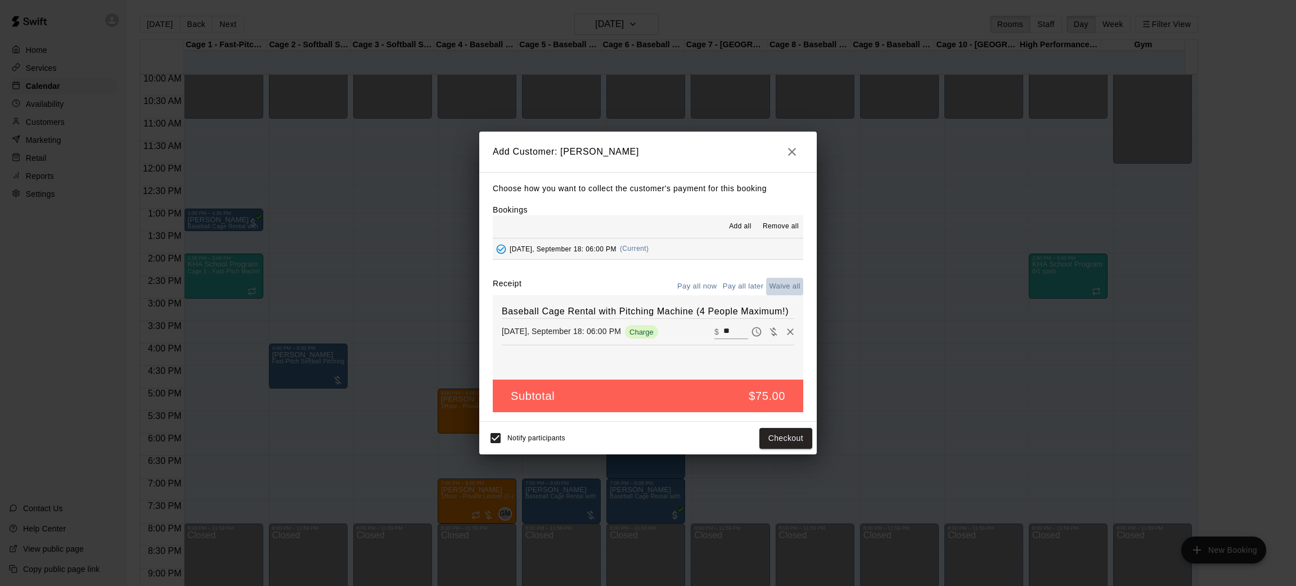
click at [777, 287] on button "Waive all" at bounding box center [784, 286] width 37 height 17
type input "*"
click at [781, 437] on button "Add customer" at bounding box center [777, 438] width 69 height 21
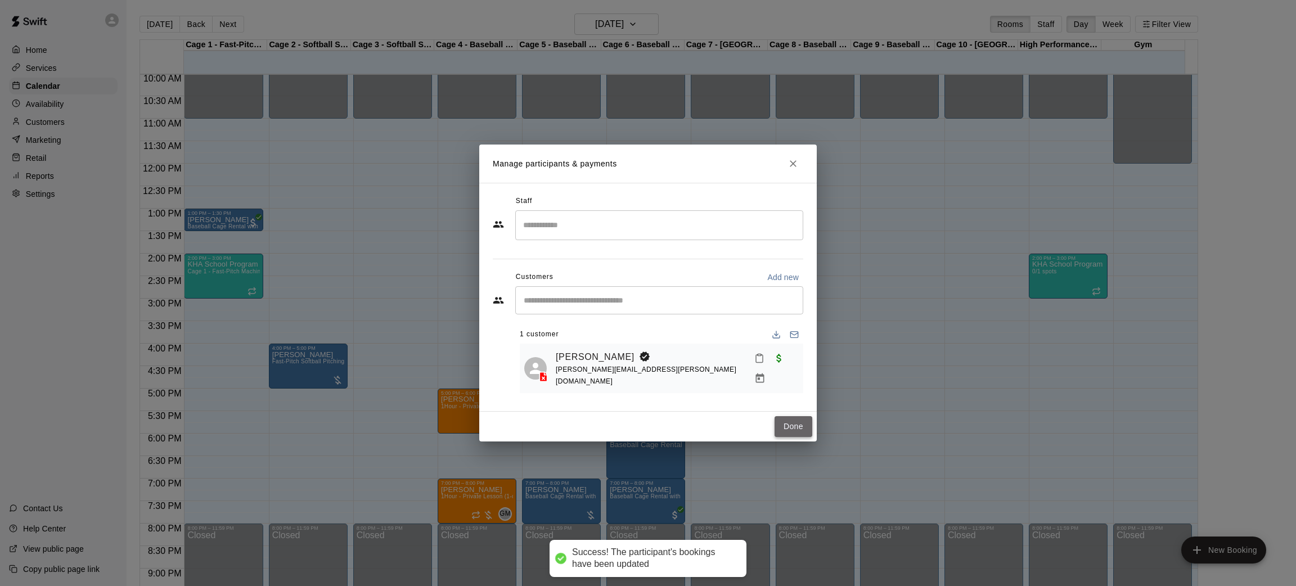
click at [781, 425] on button "Done" at bounding box center [793, 426] width 38 height 21
